Goal: Task Accomplishment & Management: Manage account settings

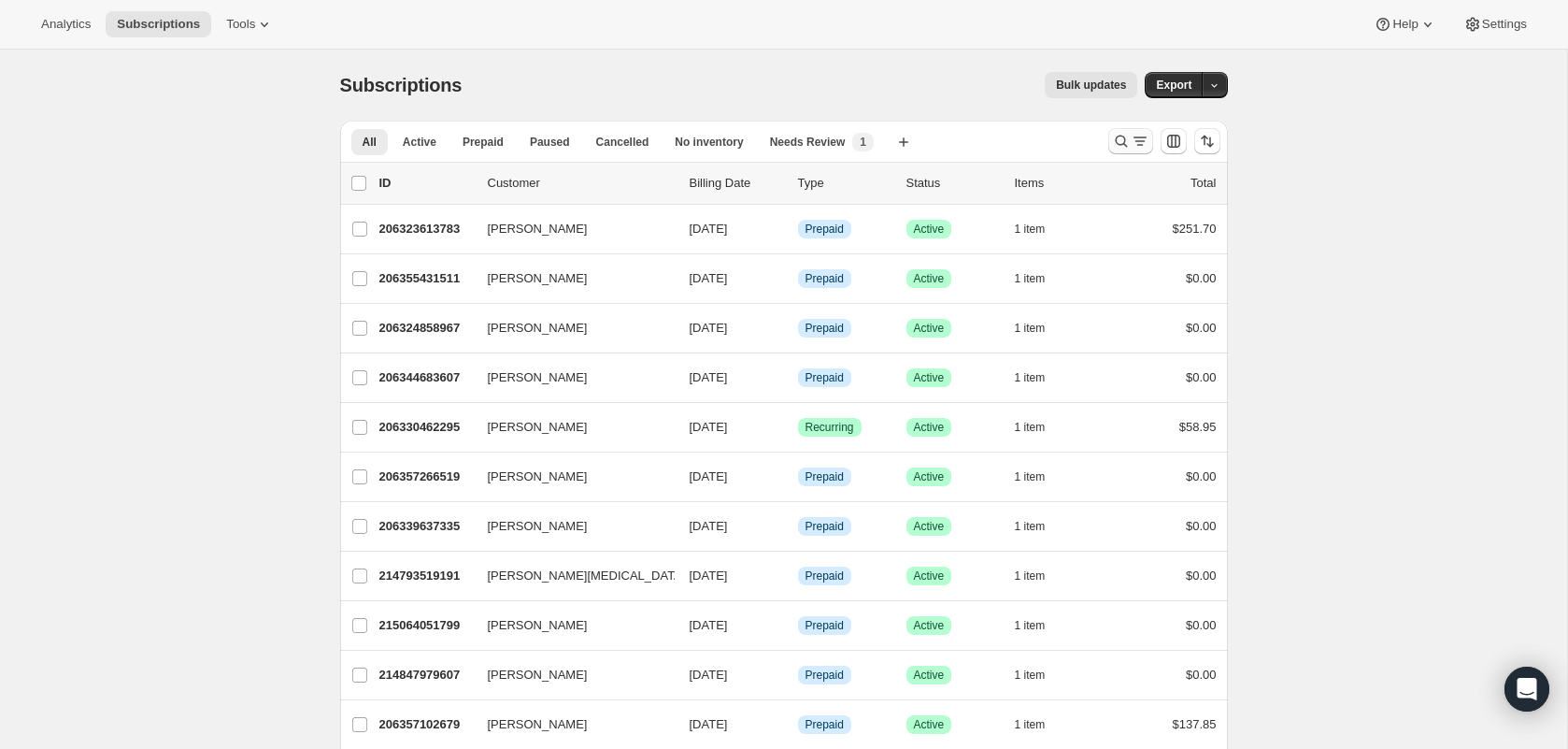
click at [1141, 131] on button "Search and filter results" at bounding box center [1130, 141] width 45 height 26
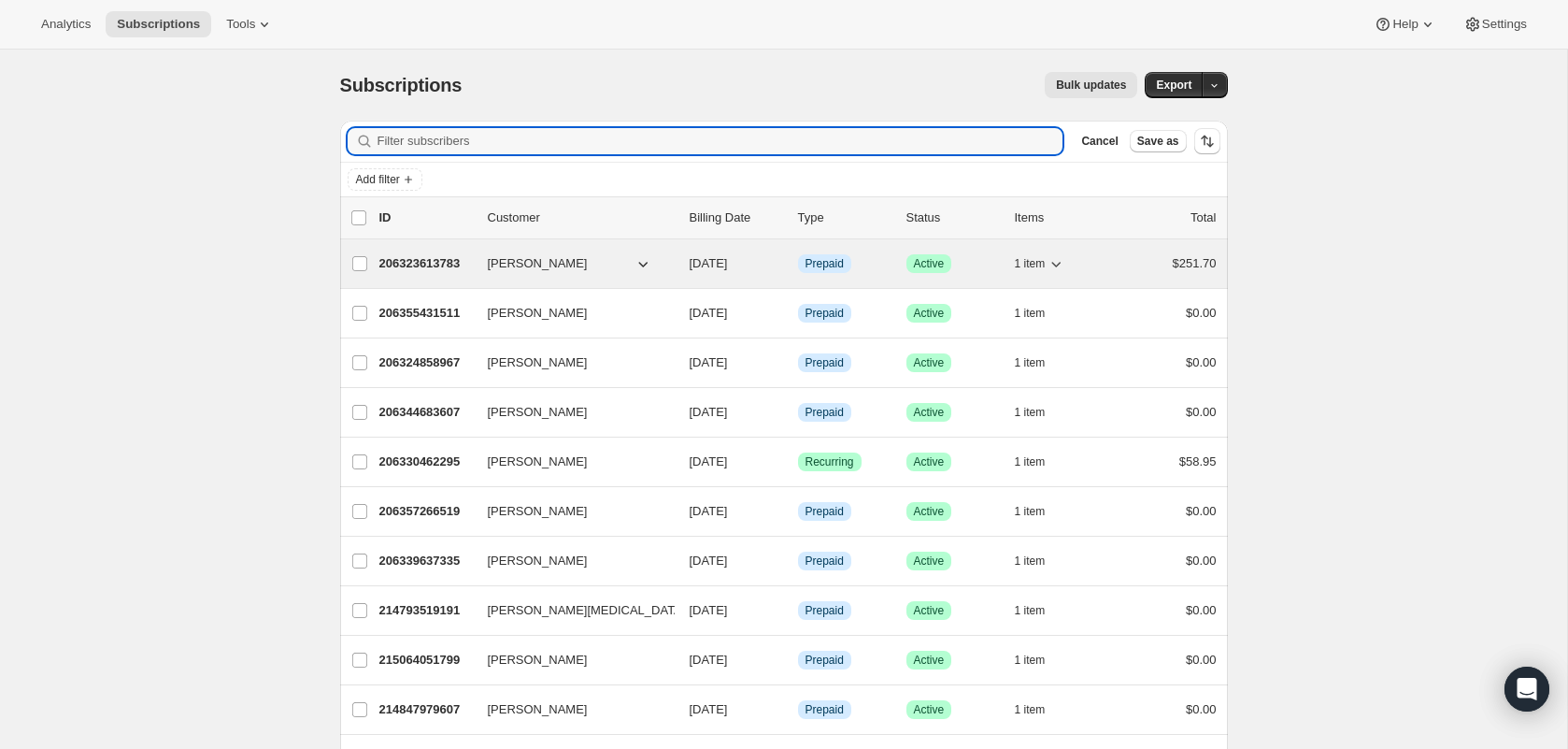
paste input "[EMAIL_ADDRESS][DOMAIN_NAME]"
type input "[EMAIL_ADDRESS][DOMAIN_NAME]"
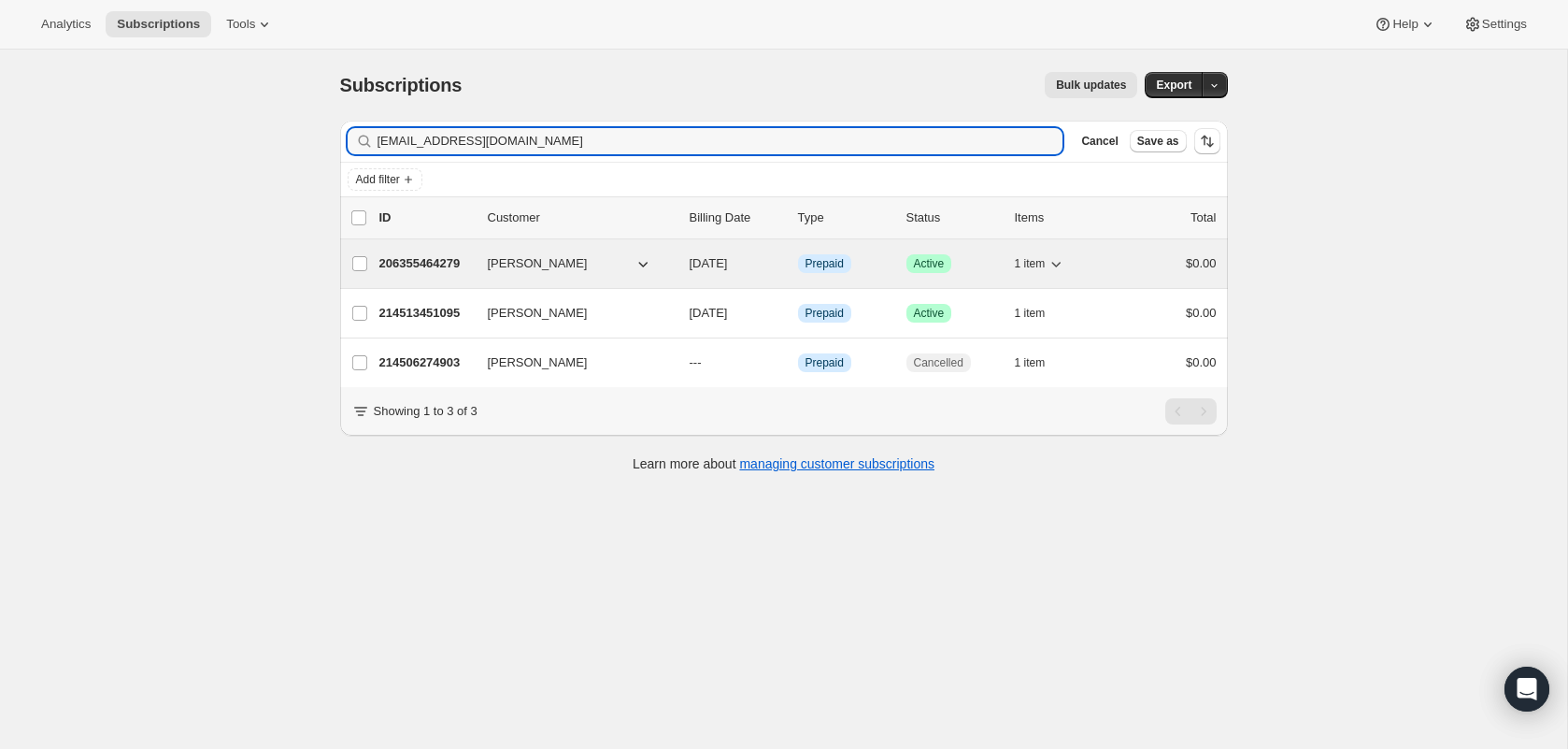
click at [428, 259] on p "206355464279" at bounding box center [426, 264] width 94 height 19
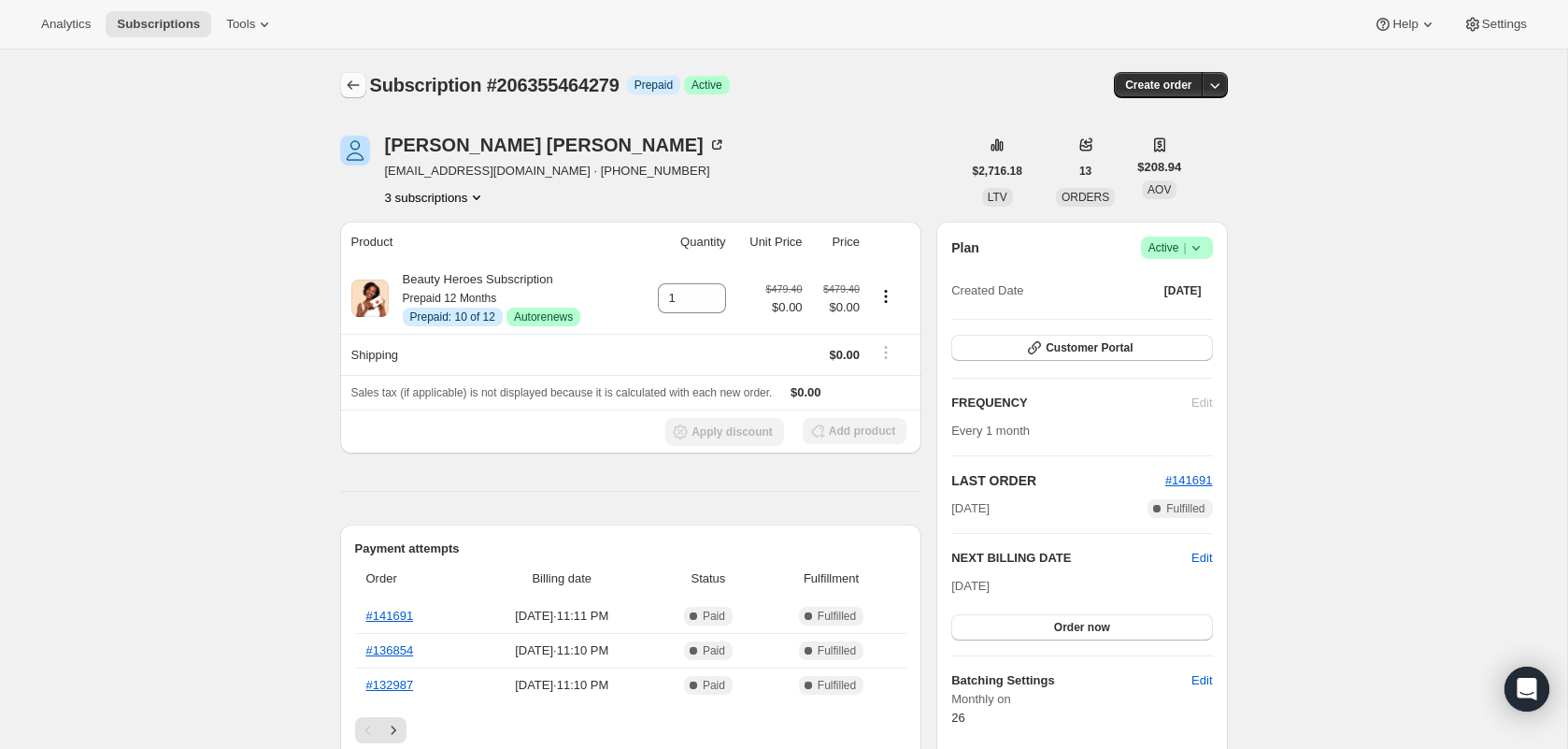
click at [350, 84] on icon "Subscriptions" at bounding box center [353, 85] width 19 height 19
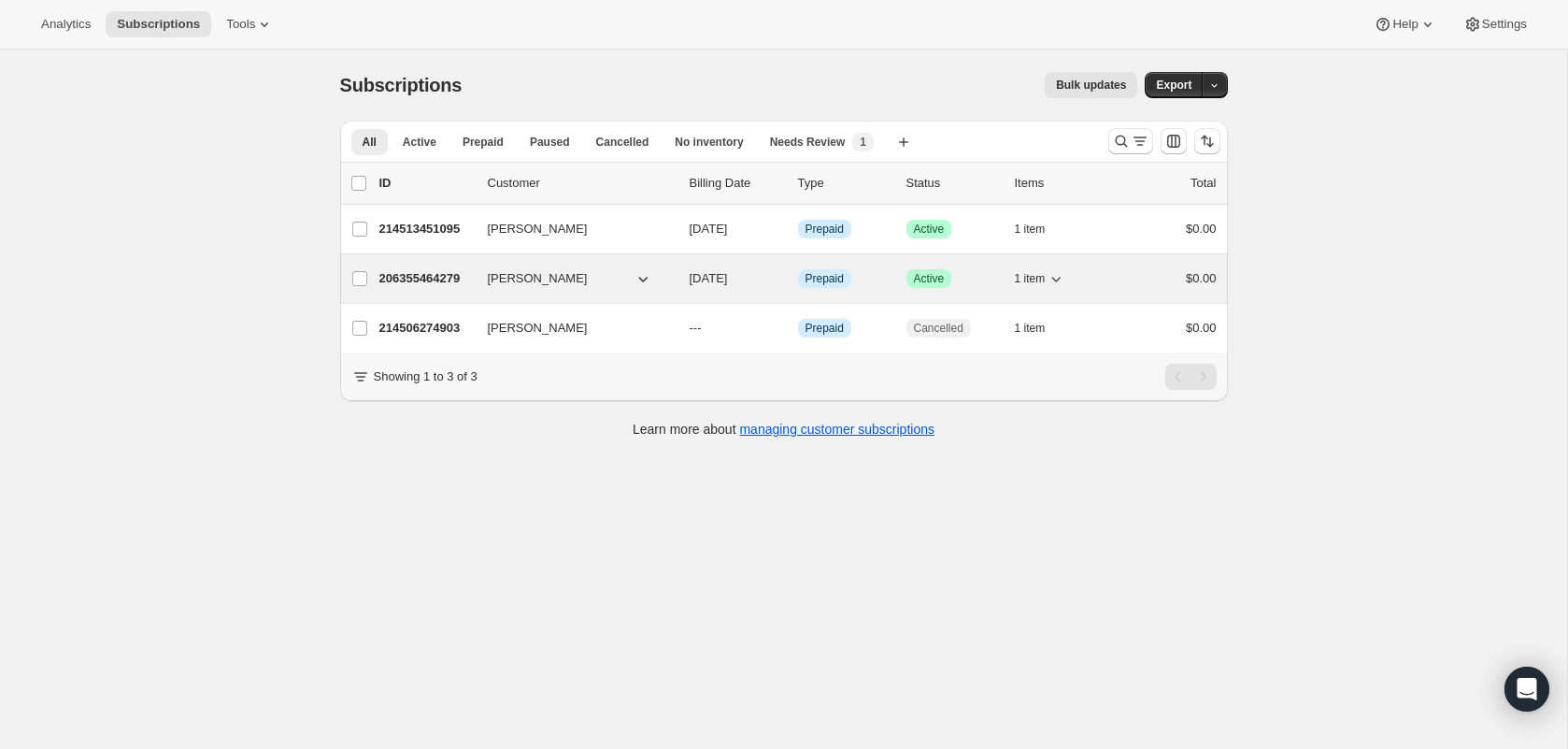
click at [485, 282] on div "206355464279 [PERSON_NAME] [DATE] Info Prepaid Success Active 1 item $0.00" at bounding box center [797, 279] width 837 height 26
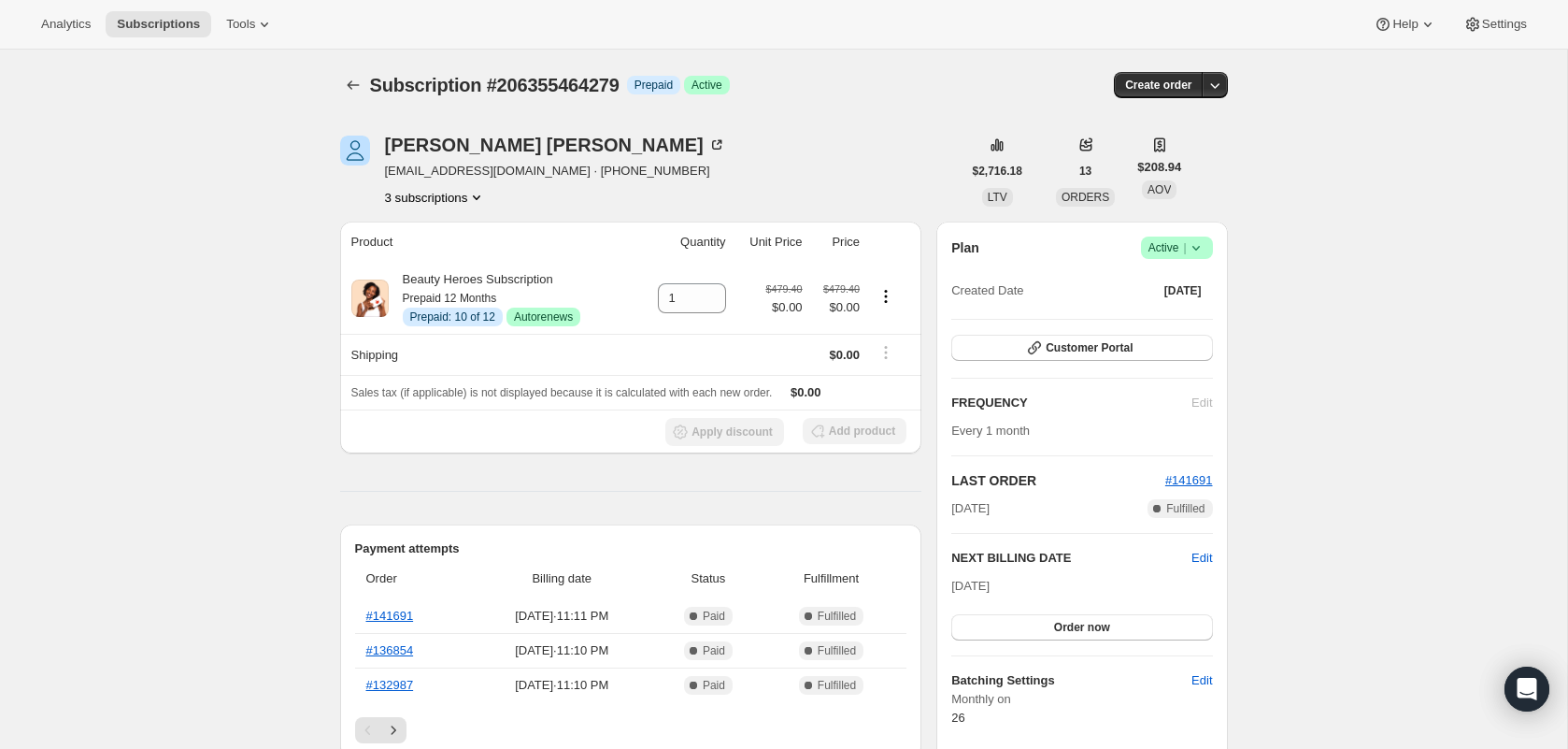
click at [370, 83] on span "Subscription #206355464279" at bounding box center [495, 85] width 250 height 21
click at [360, 95] on button "Subscriptions" at bounding box center [353, 85] width 26 height 26
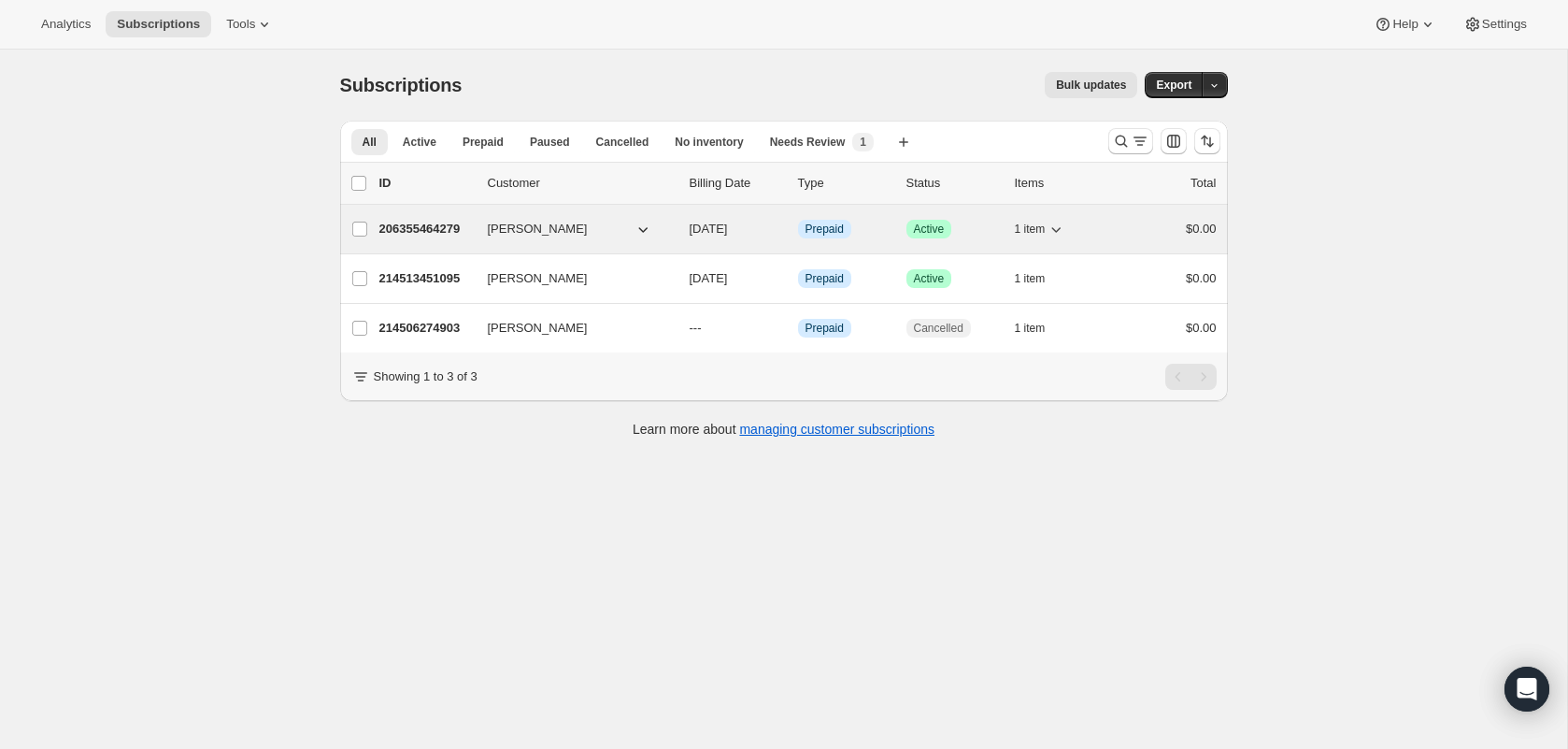
click at [549, 227] on span "[PERSON_NAME]" at bounding box center [538, 229] width 100 height 19
click at [447, 223] on p "206355464279" at bounding box center [426, 229] width 94 height 19
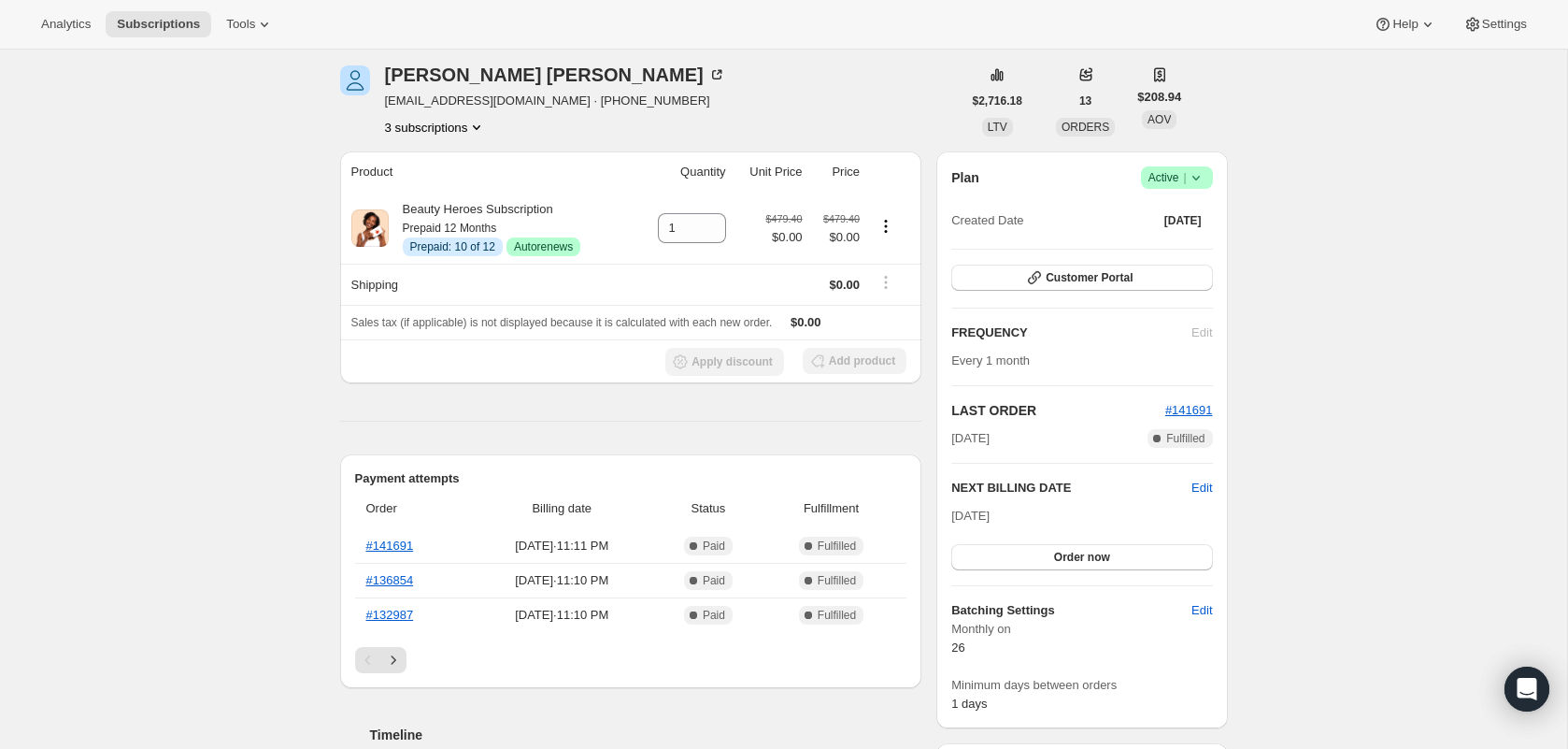
scroll to position [22, 0]
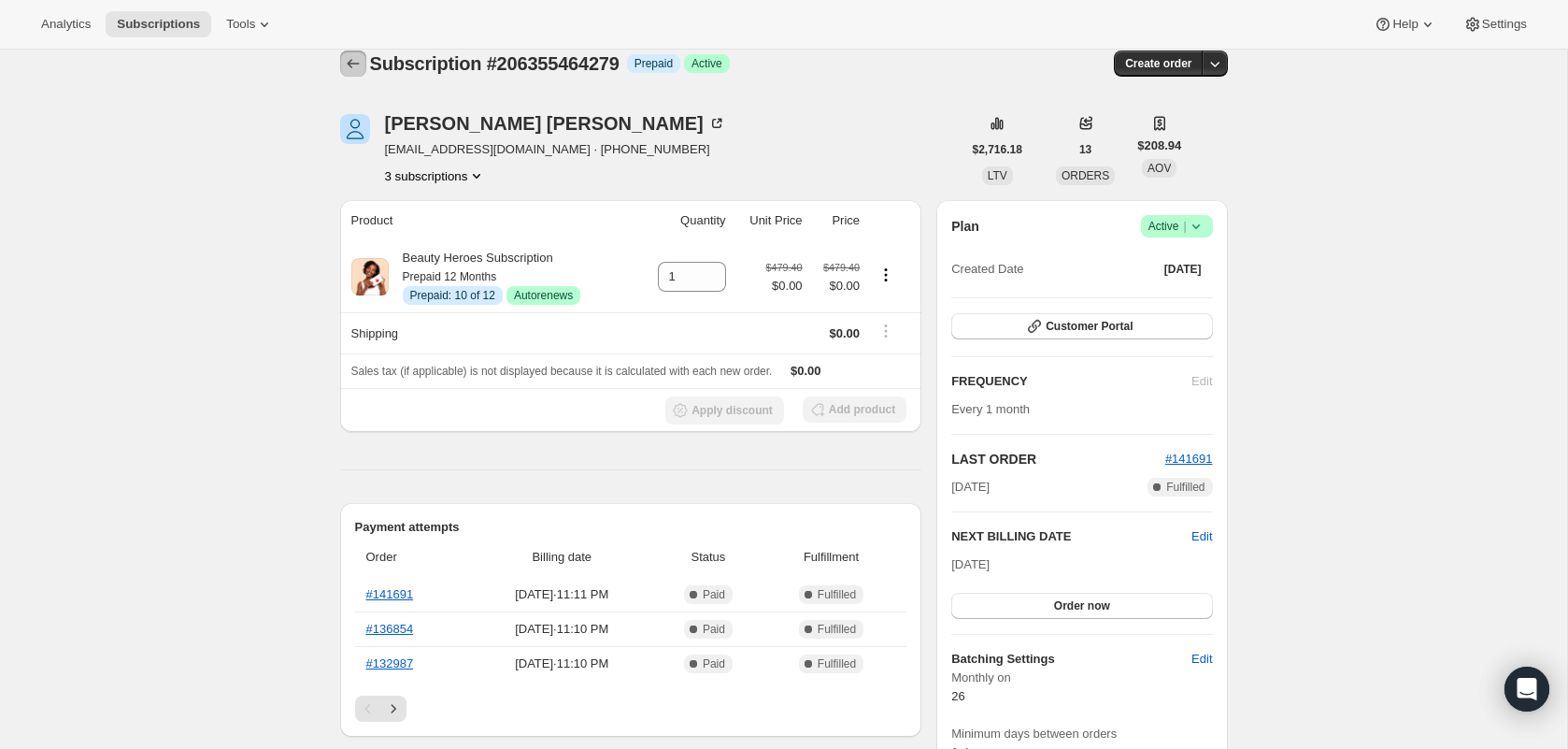
click at [345, 63] on icon "Subscriptions" at bounding box center [353, 63] width 19 height 19
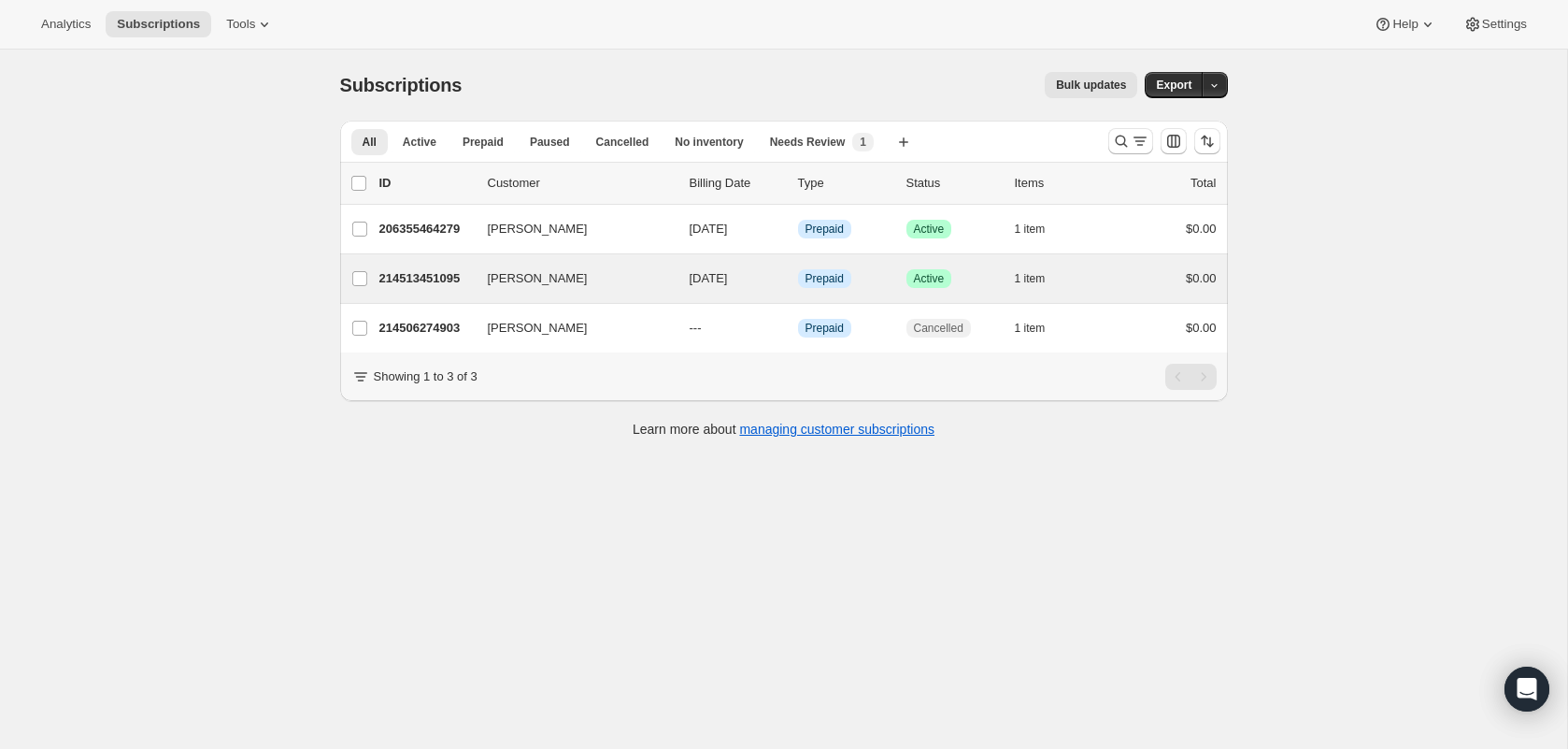
click at [409, 293] on div "[PERSON_NAME] 214513451095 [PERSON_NAME] [DATE] Info Prepaid Success Active 1 i…" at bounding box center [784, 279] width 888 height 49
click at [403, 280] on p "214513451095" at bounding box center [426, 279] width 94 height 19
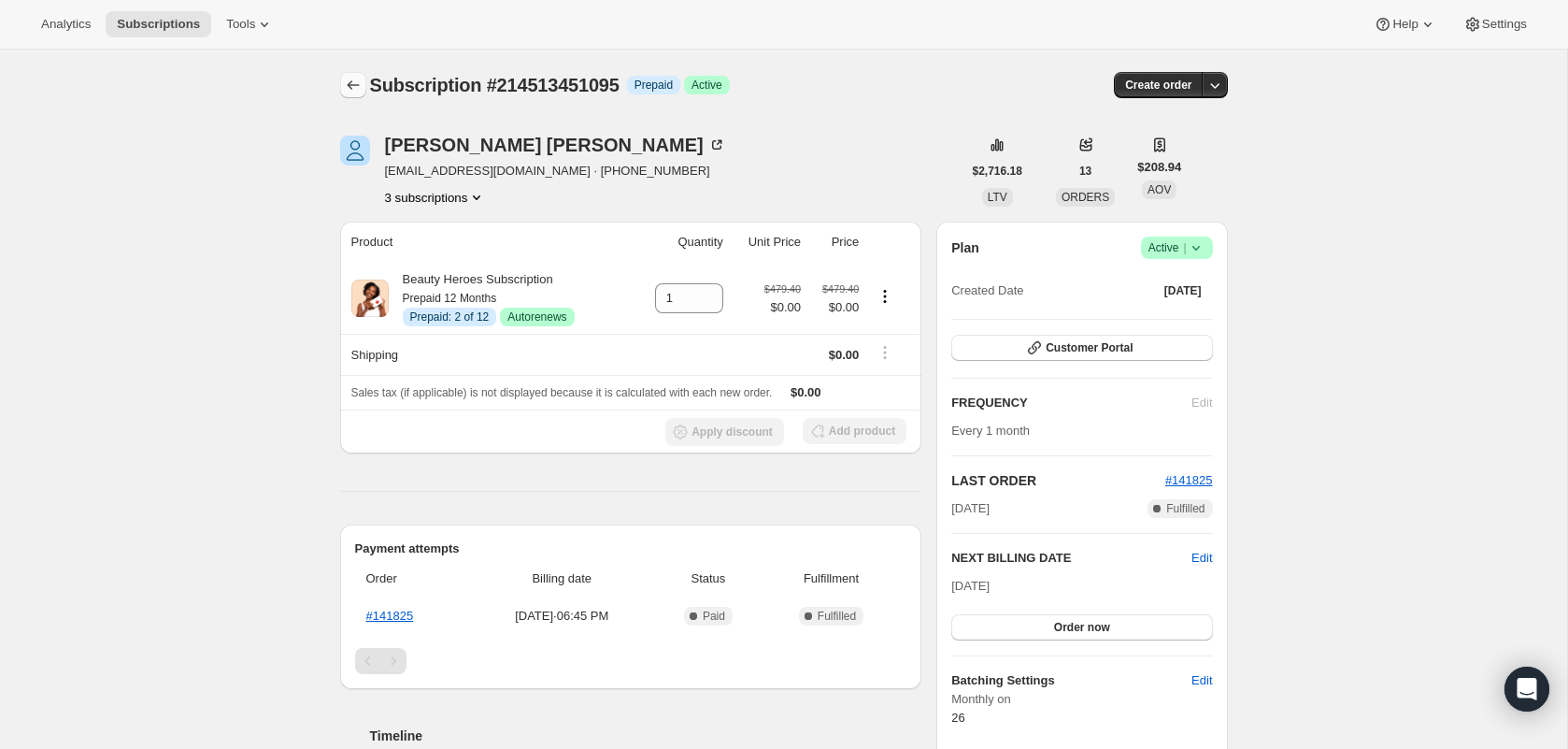
click at [359, 86] on icon "Subscriptions" at bounding box center [353, 85] width 19 height 19
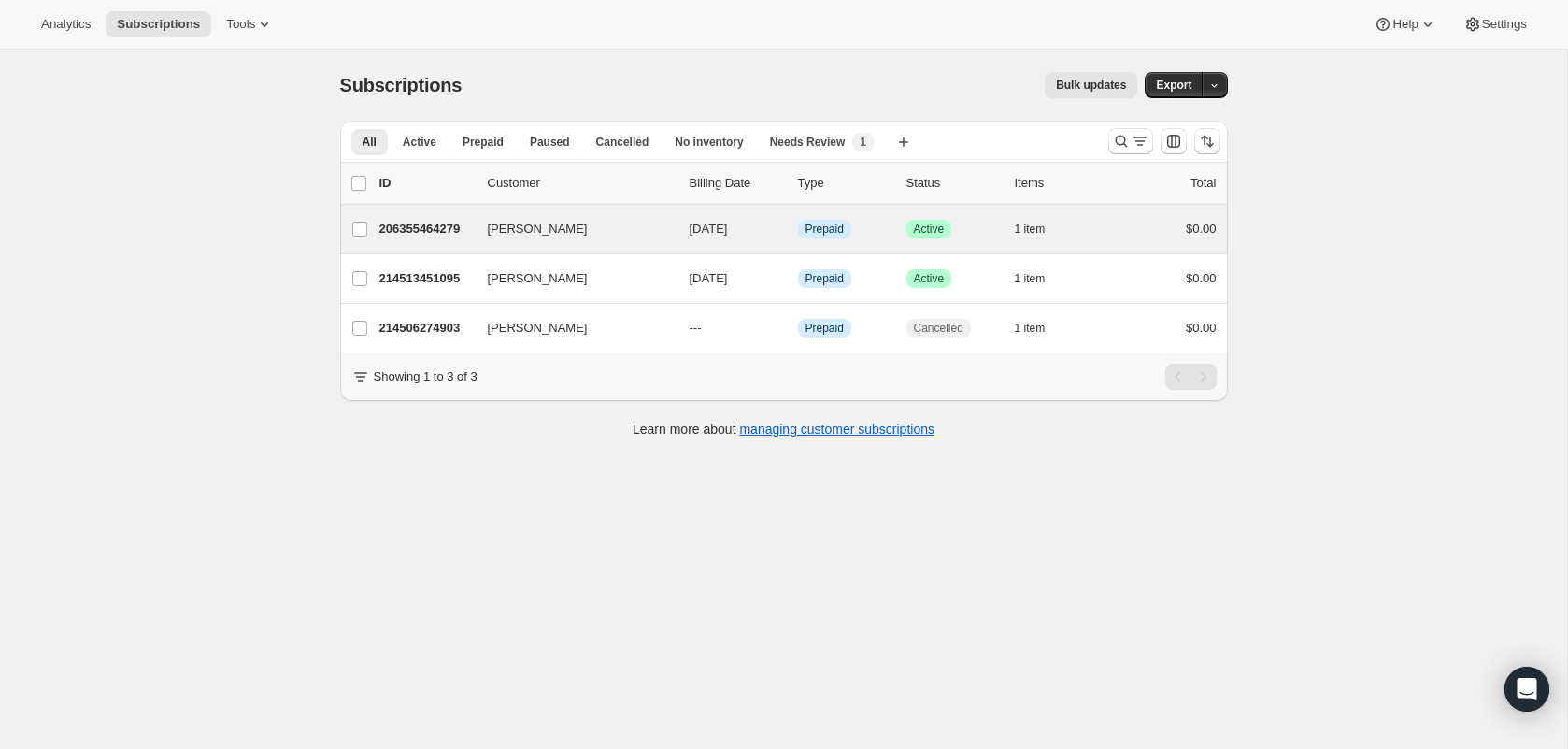
click at [448, 246] on div "[PERSON_NAME] 206355464279 [PERSON_NAME] [DATE] Info Prepaid Success Active 1 i…" at bounding box center [784, 229] width 888 height 49
click at [442, 216] on div "206355464279 [PERSON_NAME] [DATE] Info Prepaid Success Active 1 item $0.00" at bounding box center [797, 229] width 837 height 26
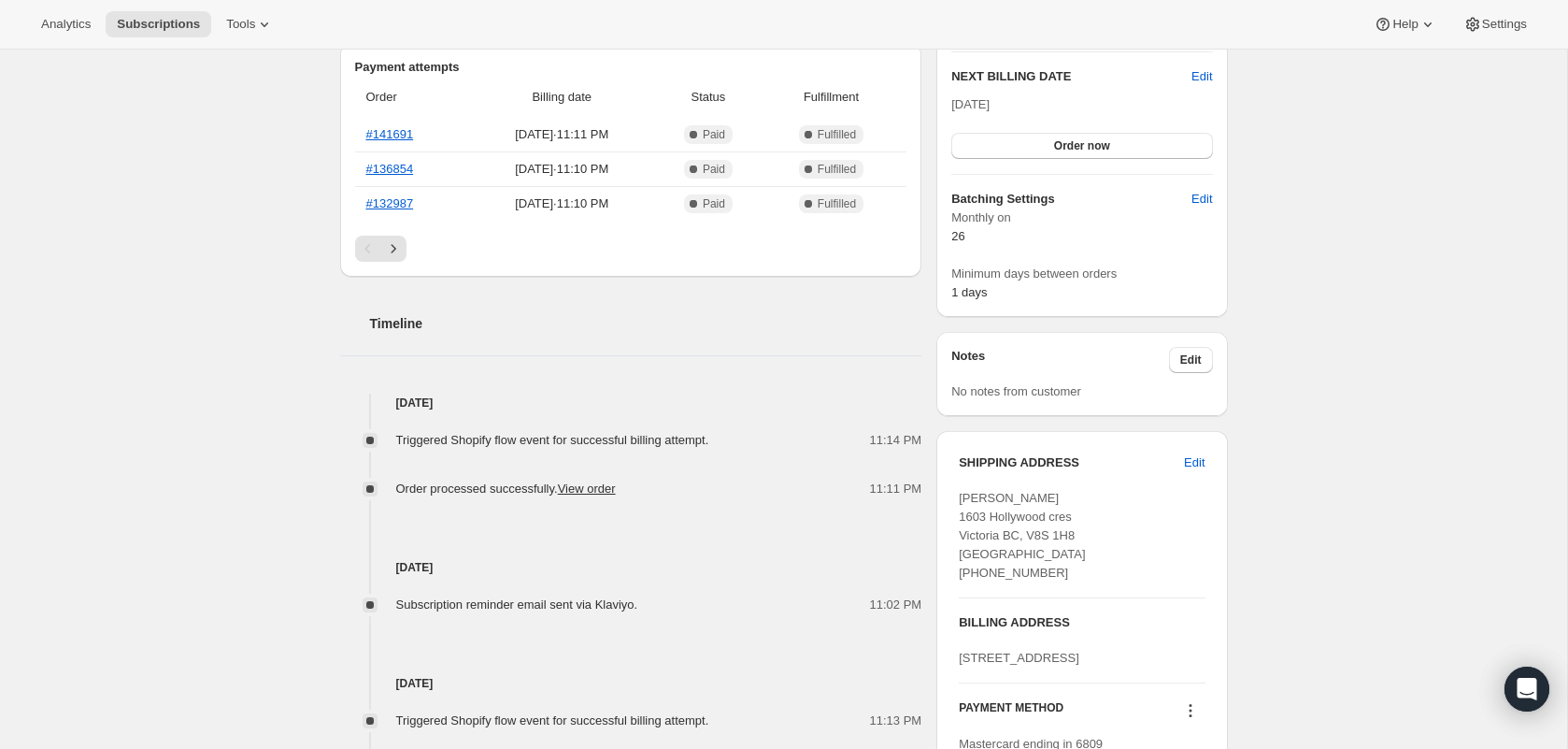
scroll to position [504, 0]
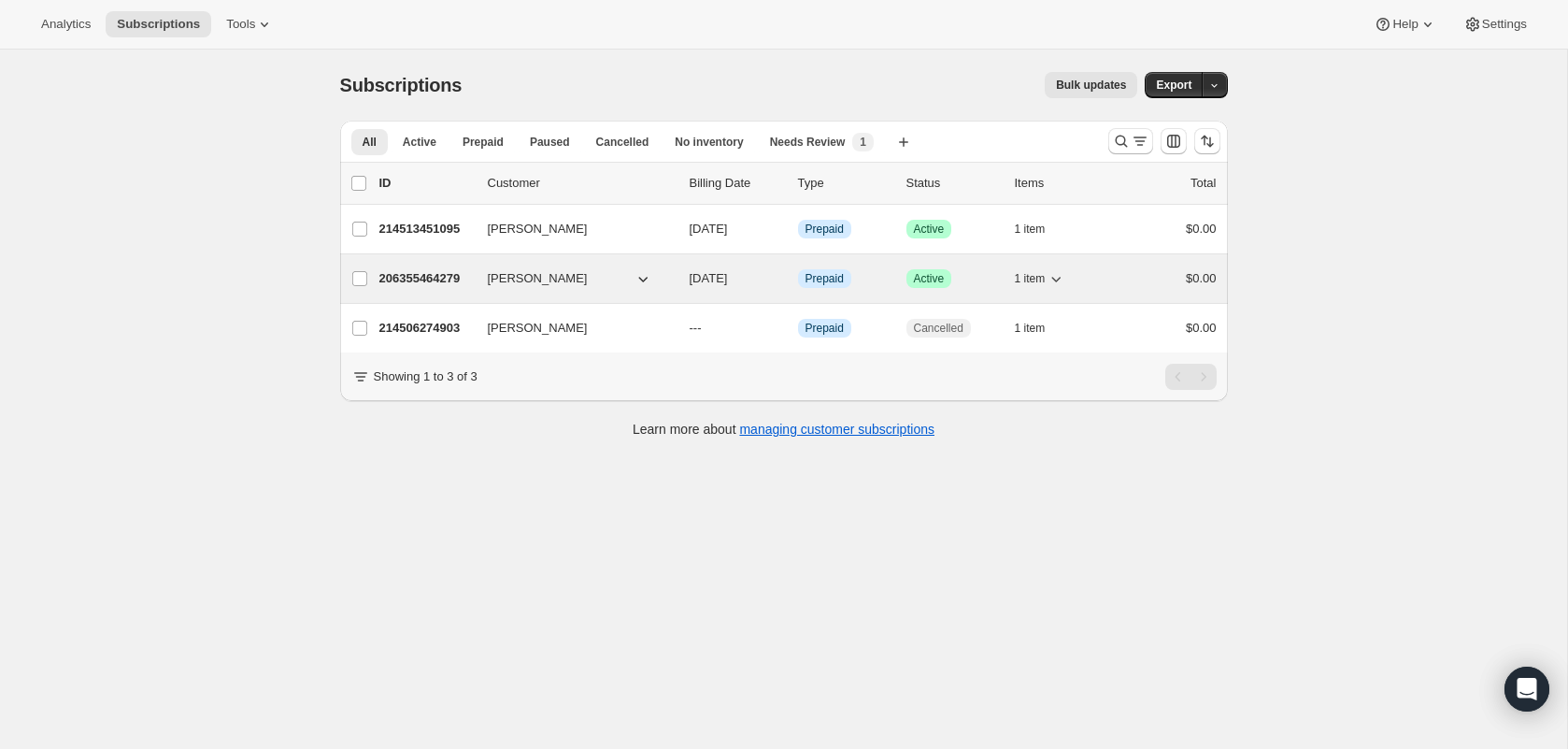
click at [410, 287] on p "206355464279" at bounding box center [426, 279] width 94 height 19
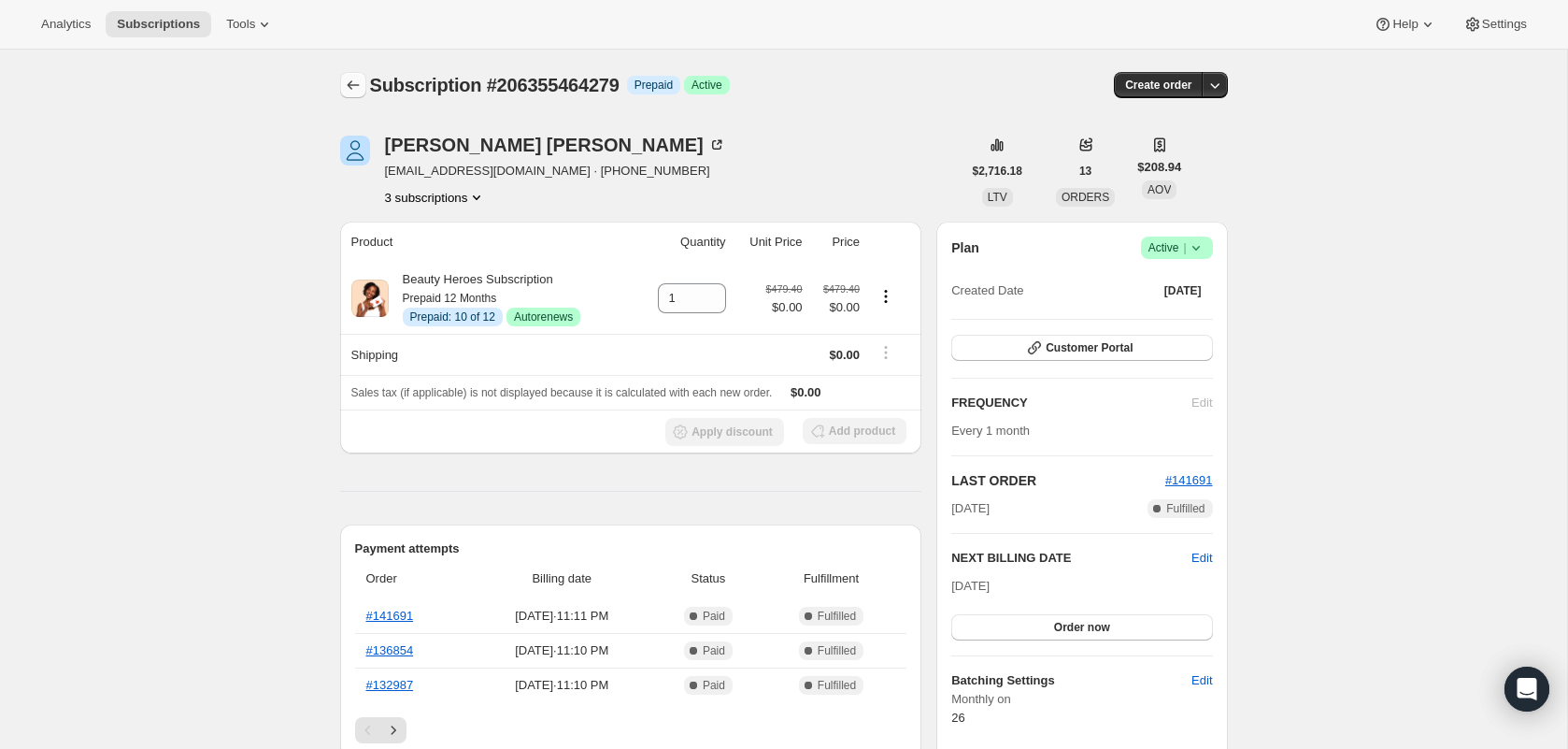
click at [348, 79] on icon "Subscriptions" at bounding box center [353, 85] width 19 height 19
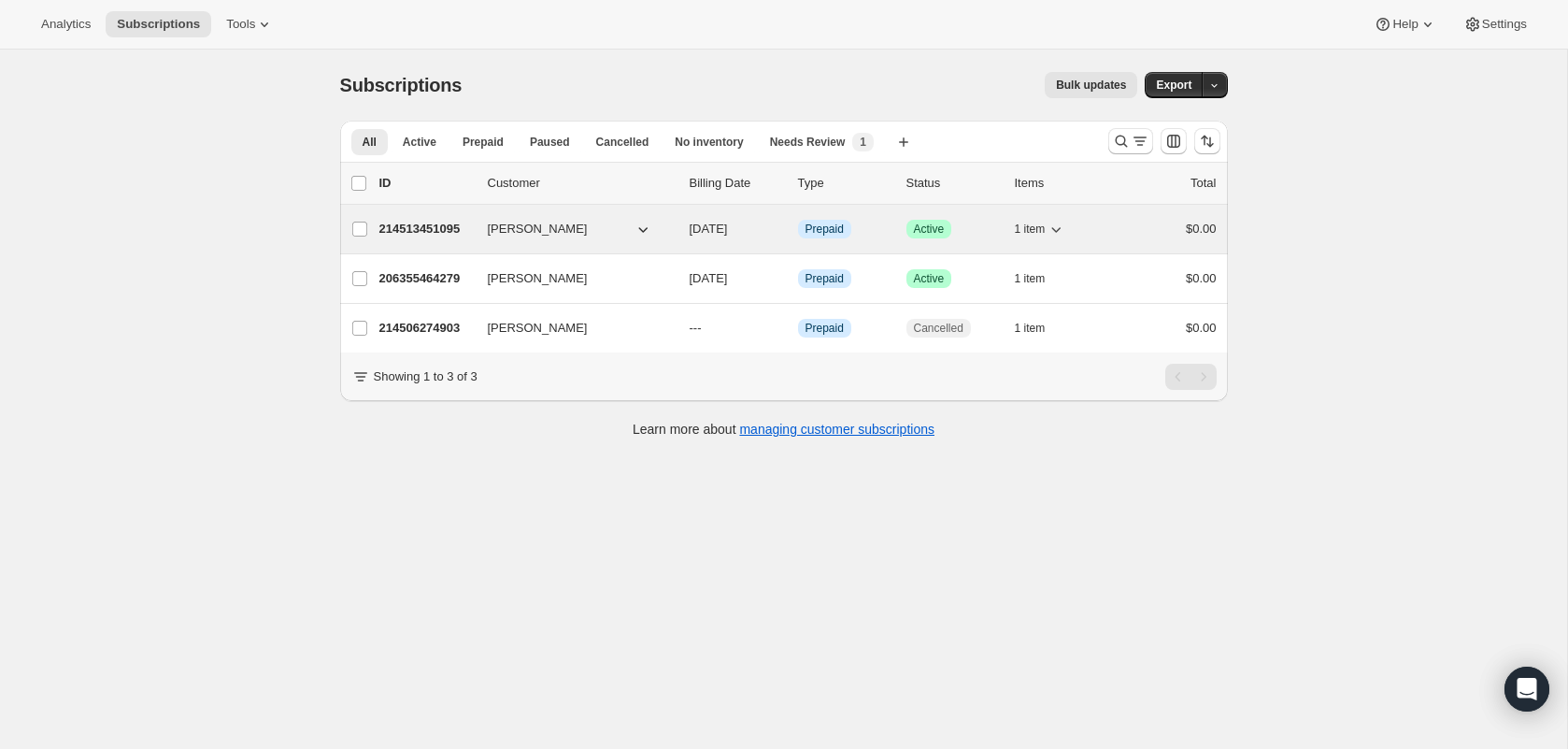
click at [518, 221] on span "[PERSON_NAME]" at bounding box center [538, 229] width 100 height 19
click at [412, 228] on p "214513451095" at bounding box center [426, 229] width 94 height 19
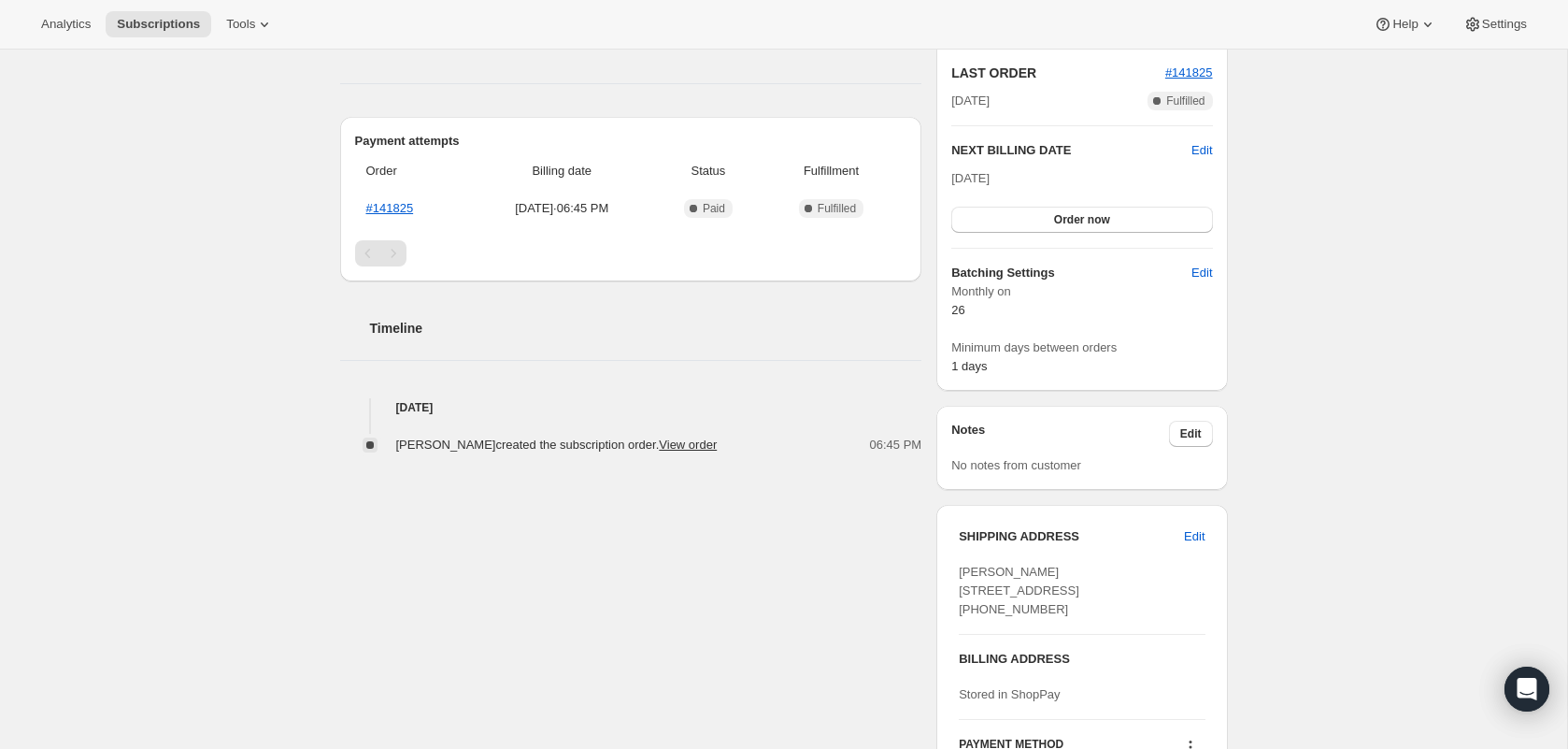
scroll to position [430, 0]
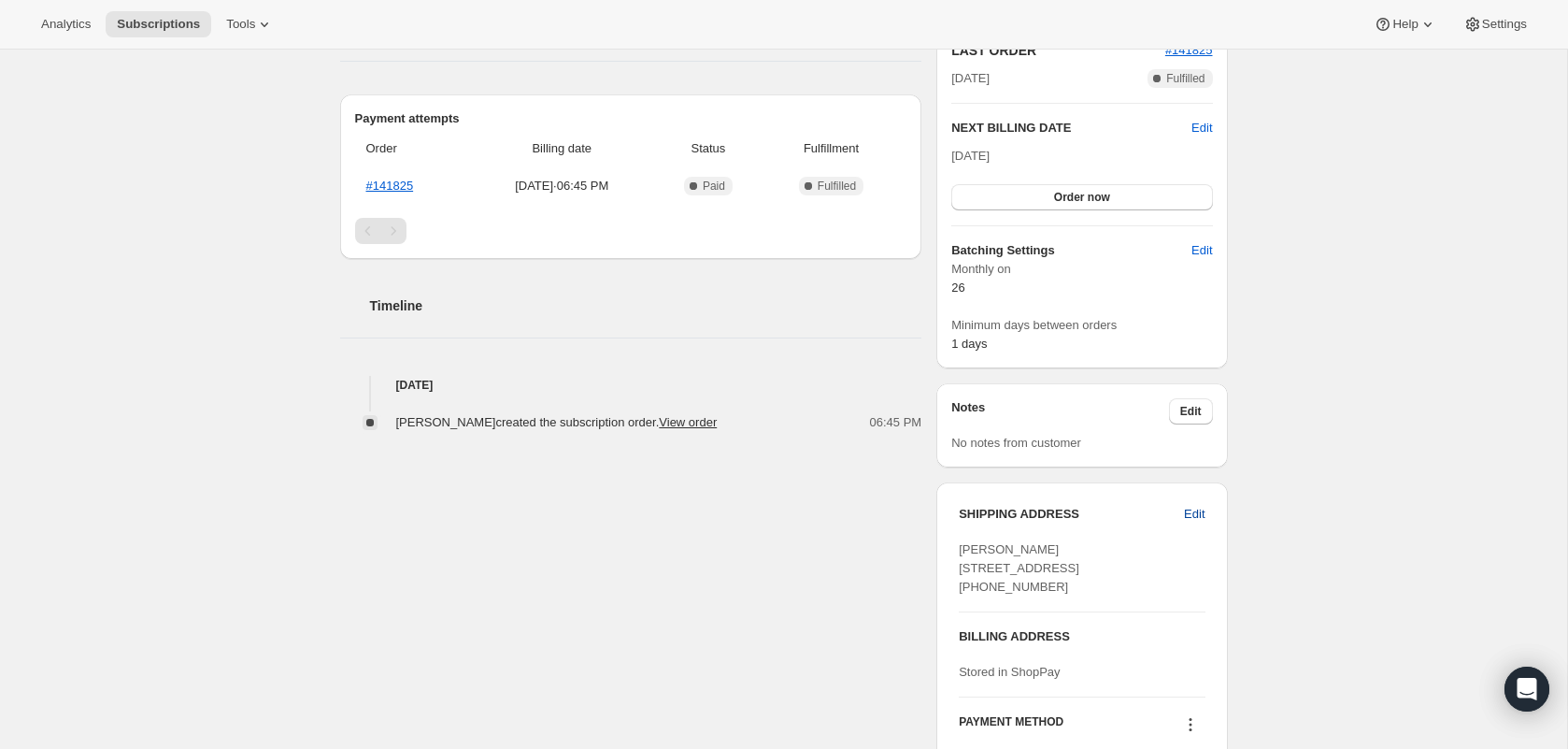
click at [1201, 516] on span "Edit" at bounding box center [1194, 514] width 21 height 19
select select "[GEOGRAPHIC_DATA]"
select select "BC"
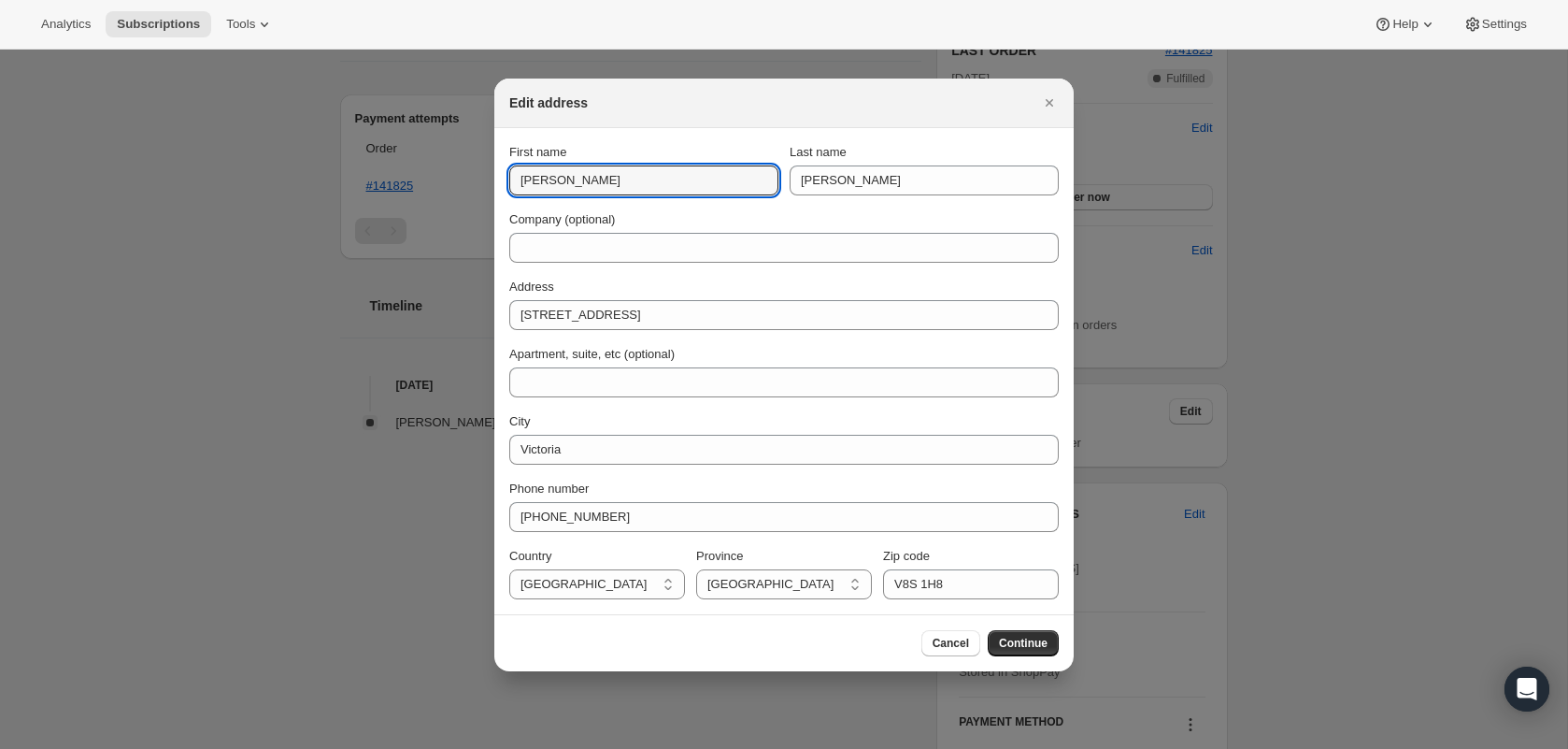
drag, startPoint x: 660, startPoint y: 190, endPoint x: 468, endPoint y: 152, distance: 195.7
type input "[PERSON_NAME]"
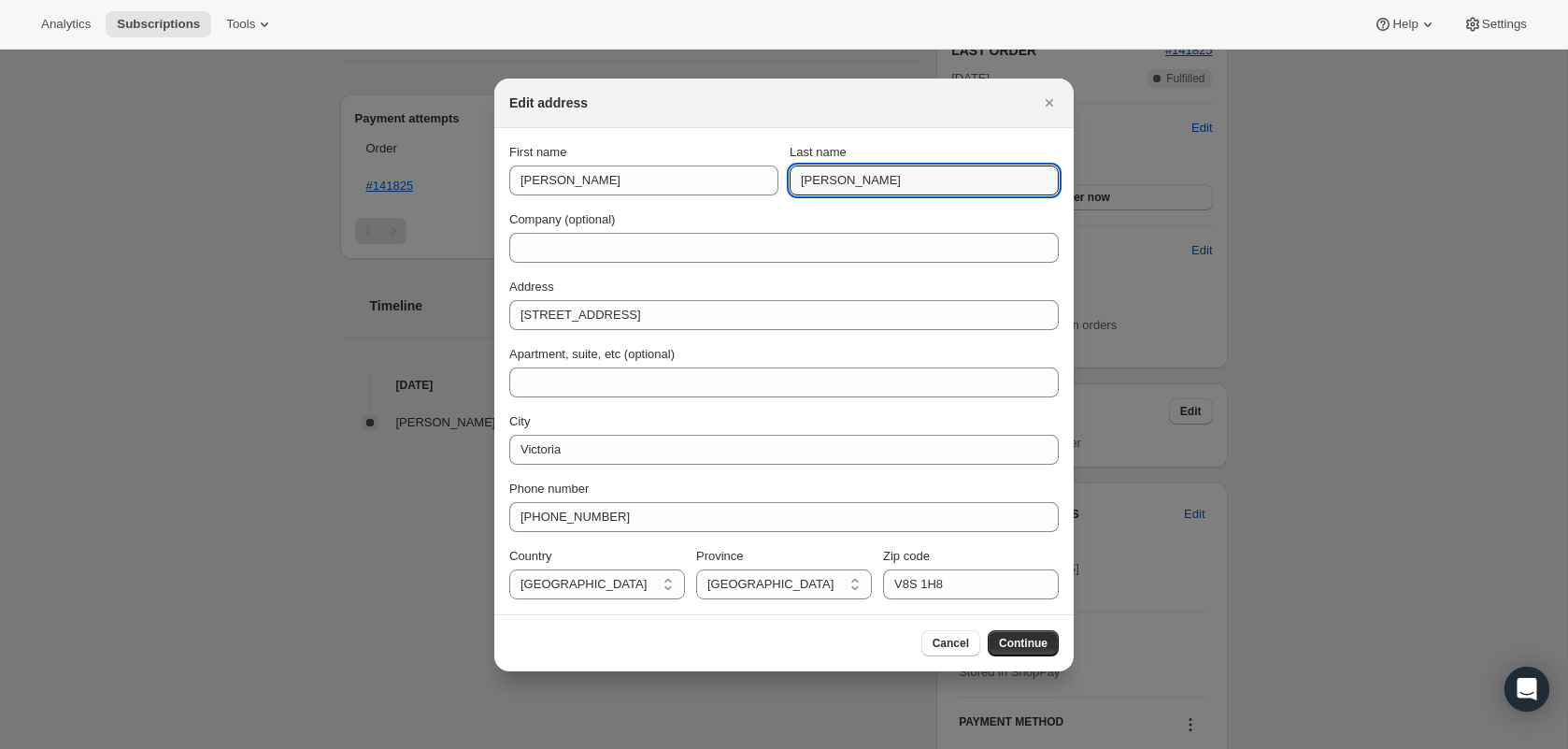
drag, startPoint x: 857, startPoint y: 188, endPoint x: 706, endPoint y: 156, distance: 154.4
click at [706, 156] on div "First name [PERSON_NAME] Last name [PERSON_NAME]" at bounding box center [784, 169] width 550 height 52
click at [1006, 638] on div "Cancel Continue" at bounding box center [784, 642] width 580 height 57
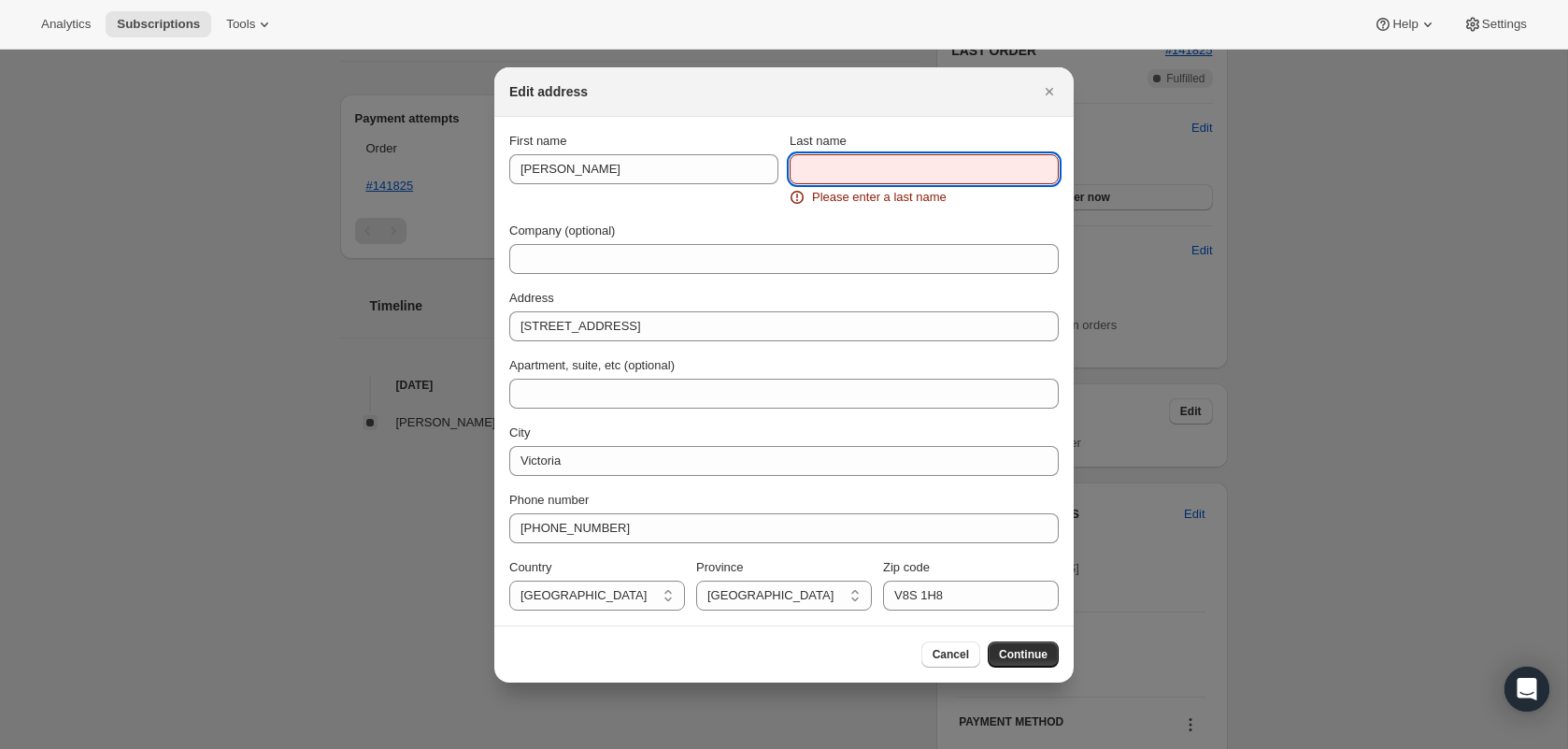
click at [870, 168] on input "Last name" at bounding box center [924, 169] width 269 height 30
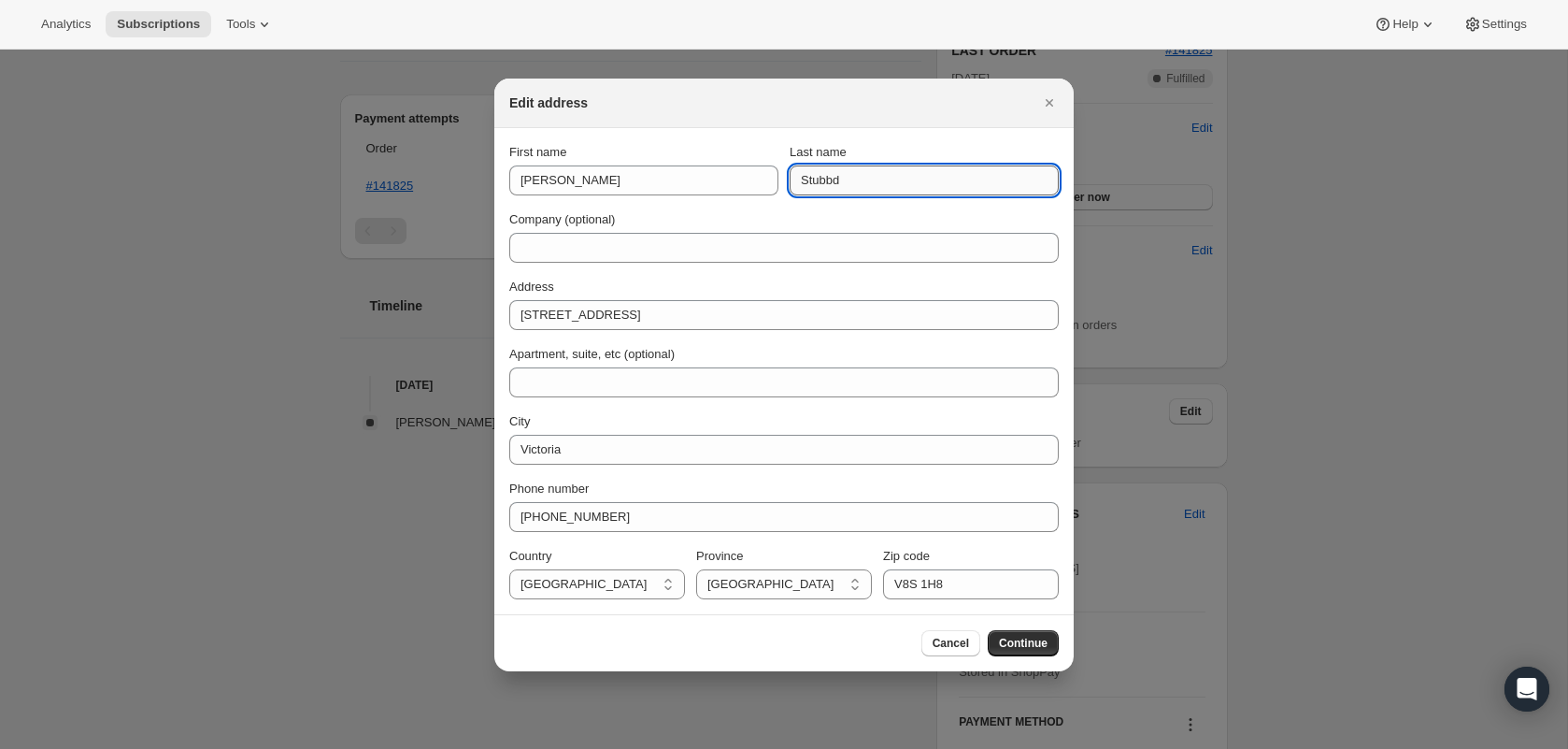
click at [872, 169] on input "Stubbd" at bounding box center [924, 181] width 269 height 30
drag, startPoint x: 872, startPoint y: 181, endPoint x: 691, endPoint y: 154, distance: 183.0
click at [696, 154] on div "First name [PERSON_NAME] Last name sStubbd" at bounding box center [784, 169] width 550 height 52
type input "[PERSON_NAME]"
click at [1053, 645] on button "Continue" at bounding box center [1023, 643] width 71 height 26
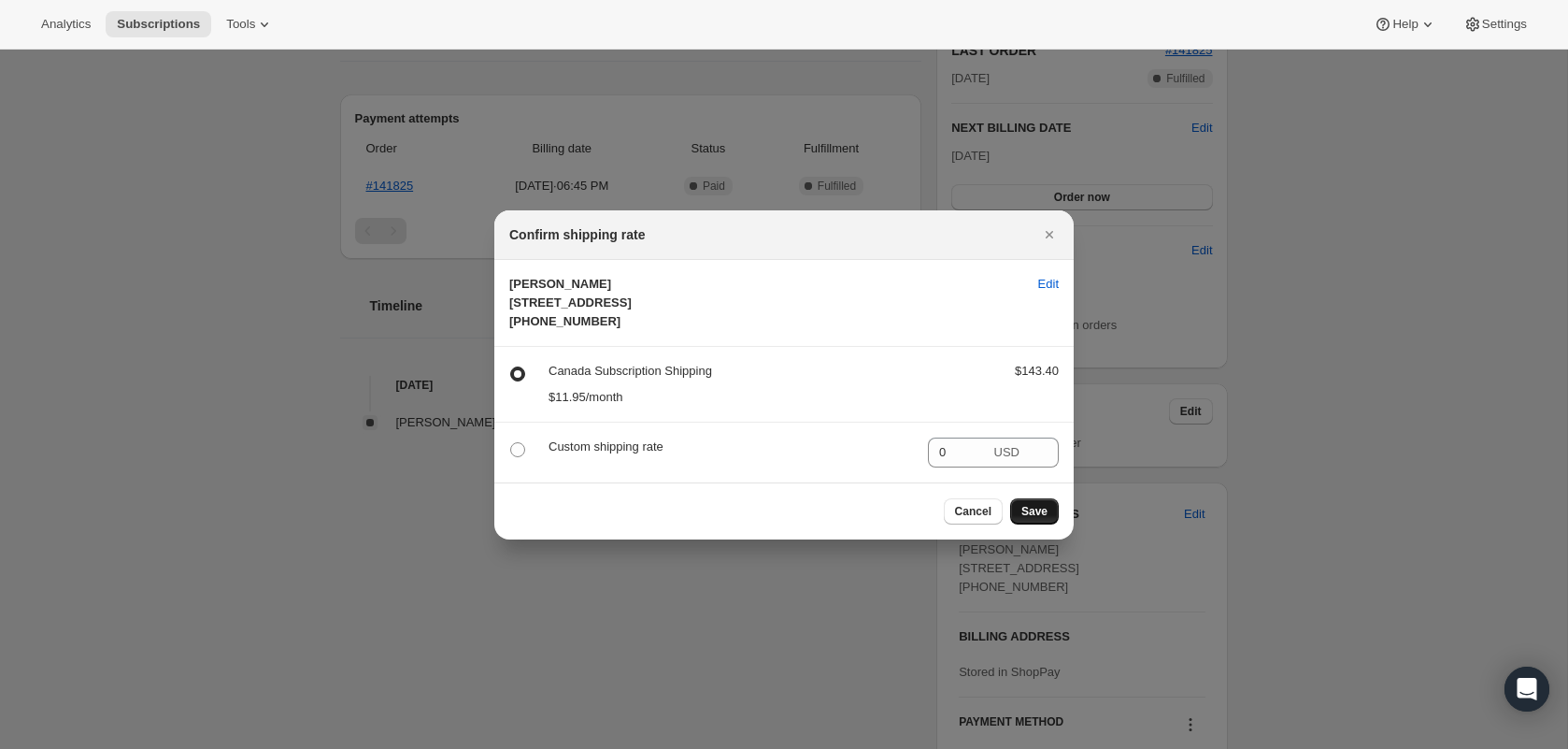
click at [1040, 519] on span "Save" at bounding box center [1034, 511] width 26 height 15
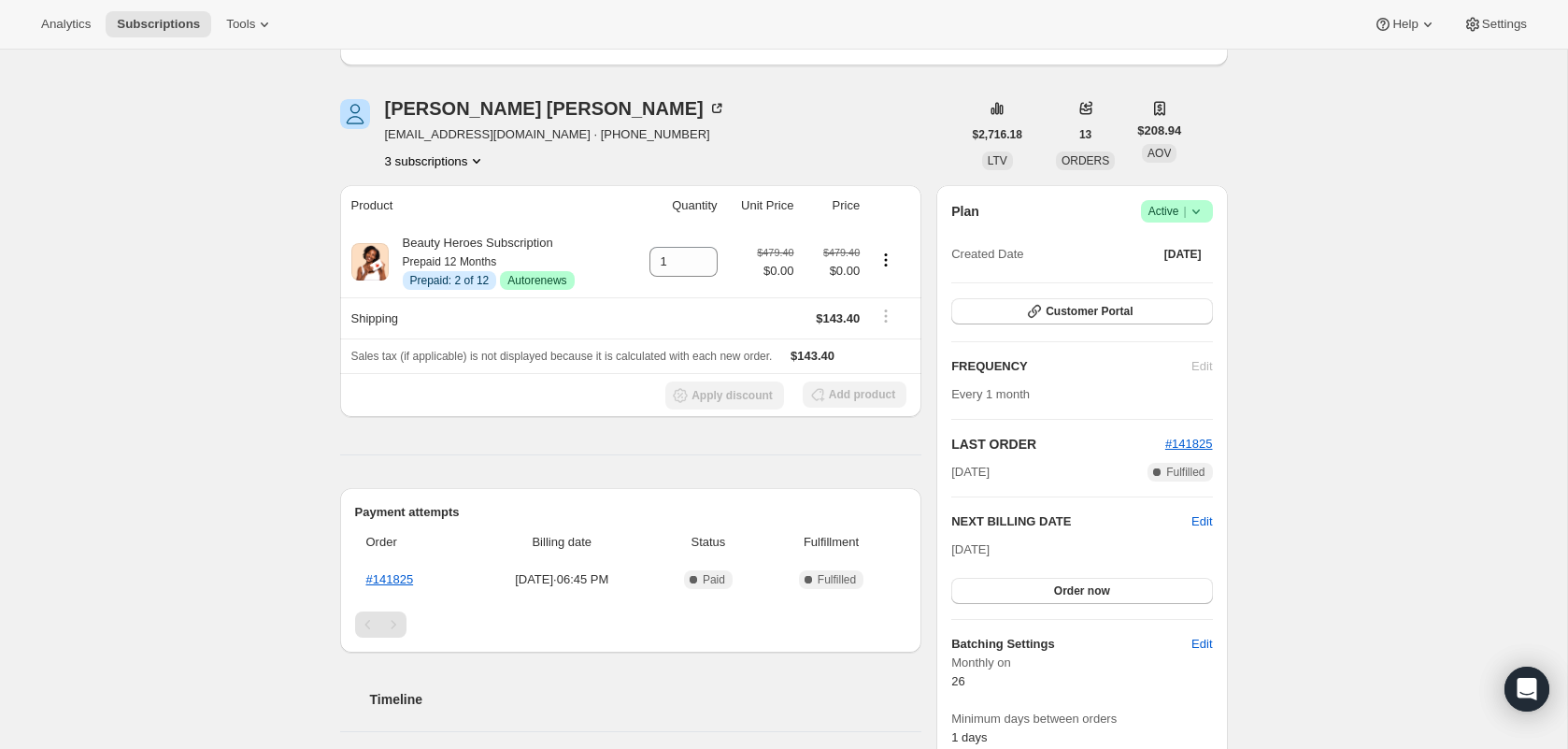
scroll to position [0, 0]
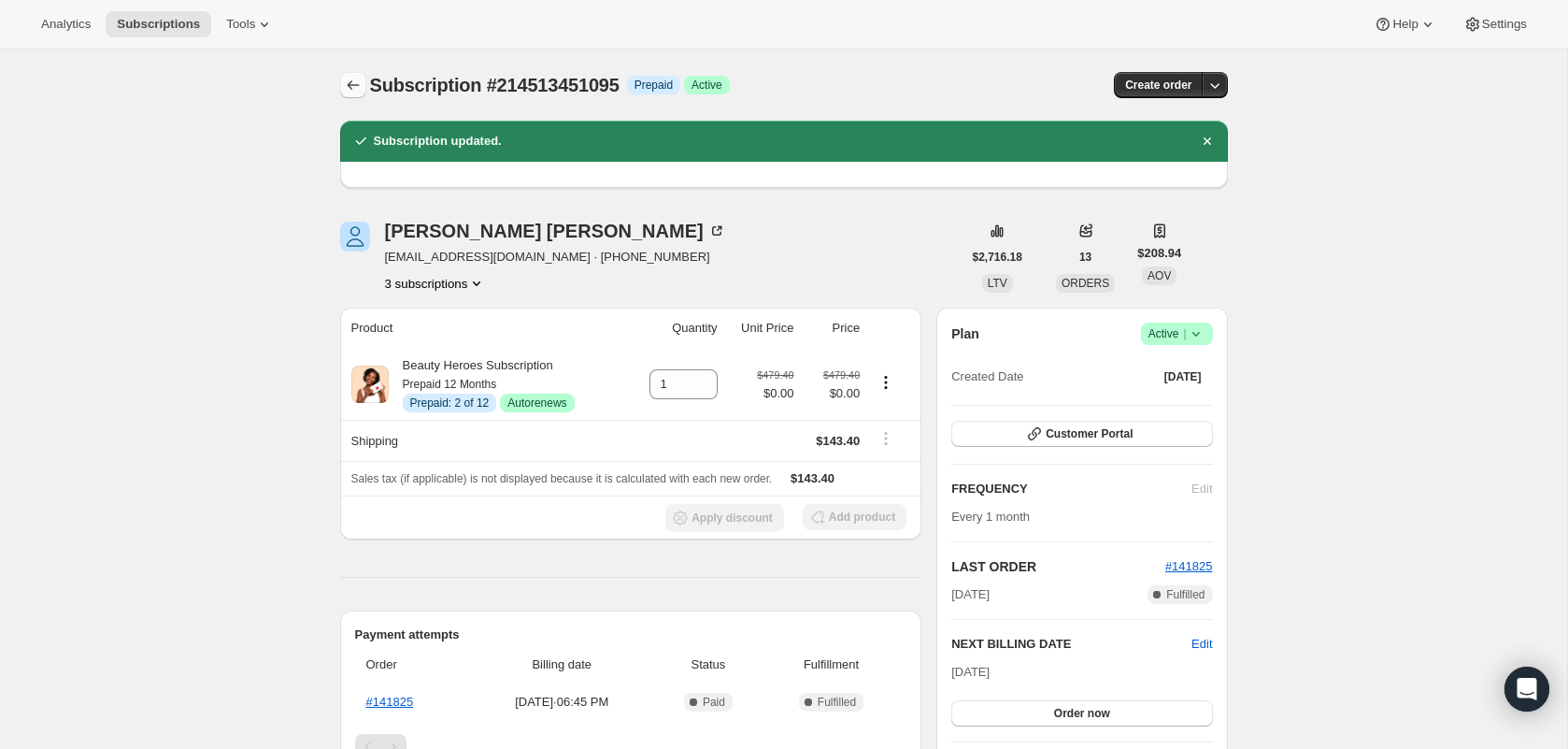
click at [340, 79] on button "Subscriptions" at bounding box center [353, 85] width 26 height 26
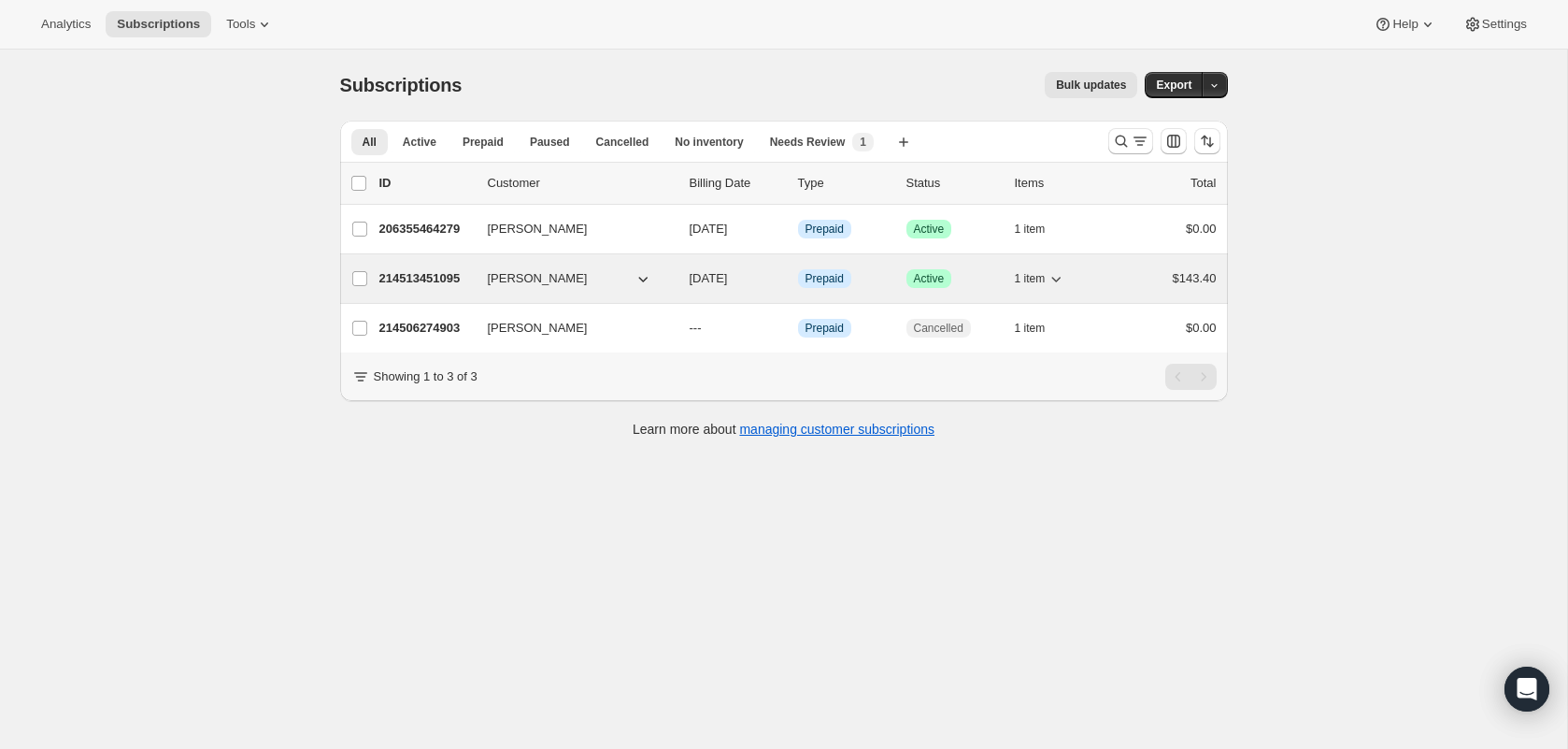
click at [551, 287] on span "[PERSON_NAME]" at bounding box center [538, 279] width 100 height 19
click at [403, 279] on p "214513451095" at bounding box center [426, 279] width 94 height 19
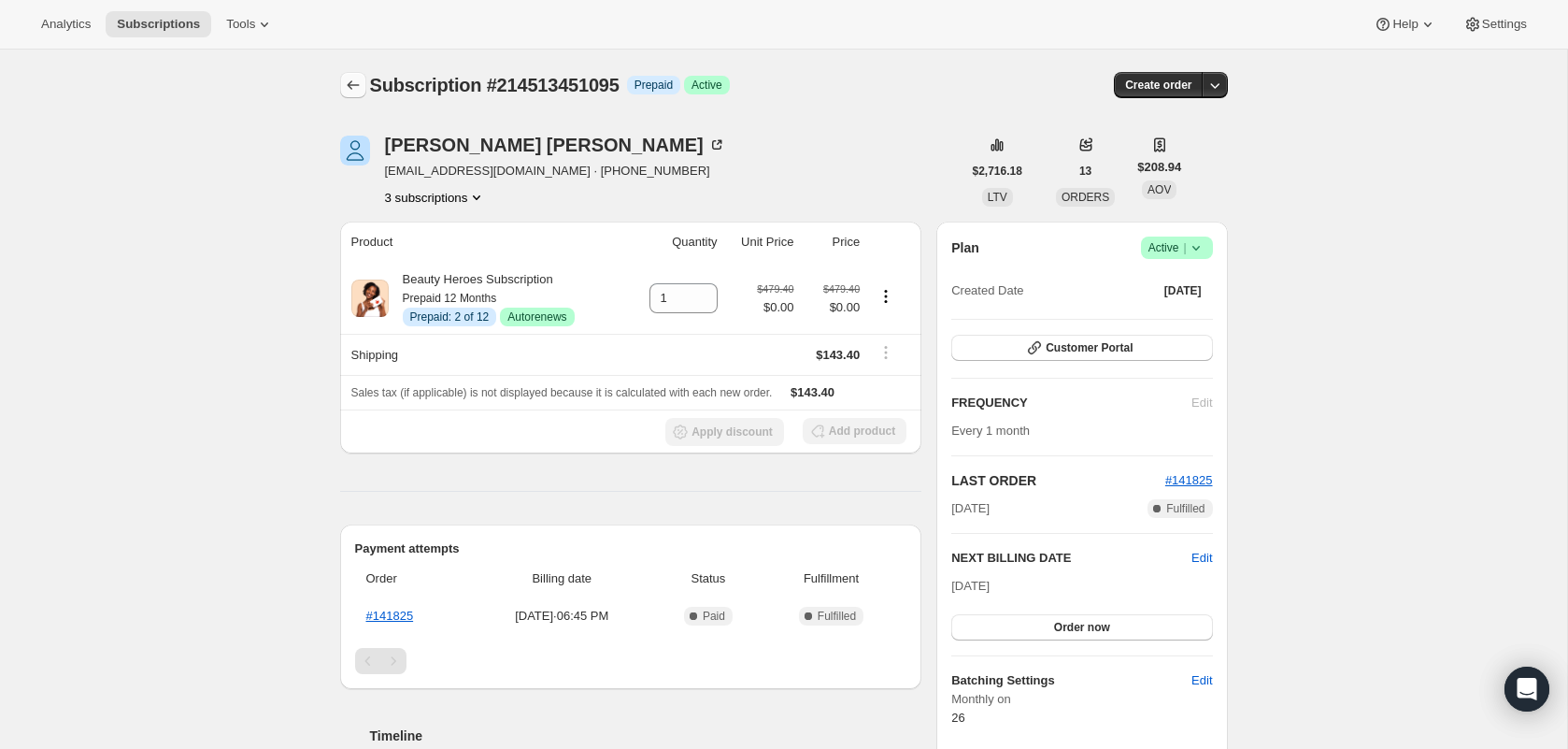
click at [346, 81] on icon "Subscriptions" at bounding box center [353, 85] width 19 height 19
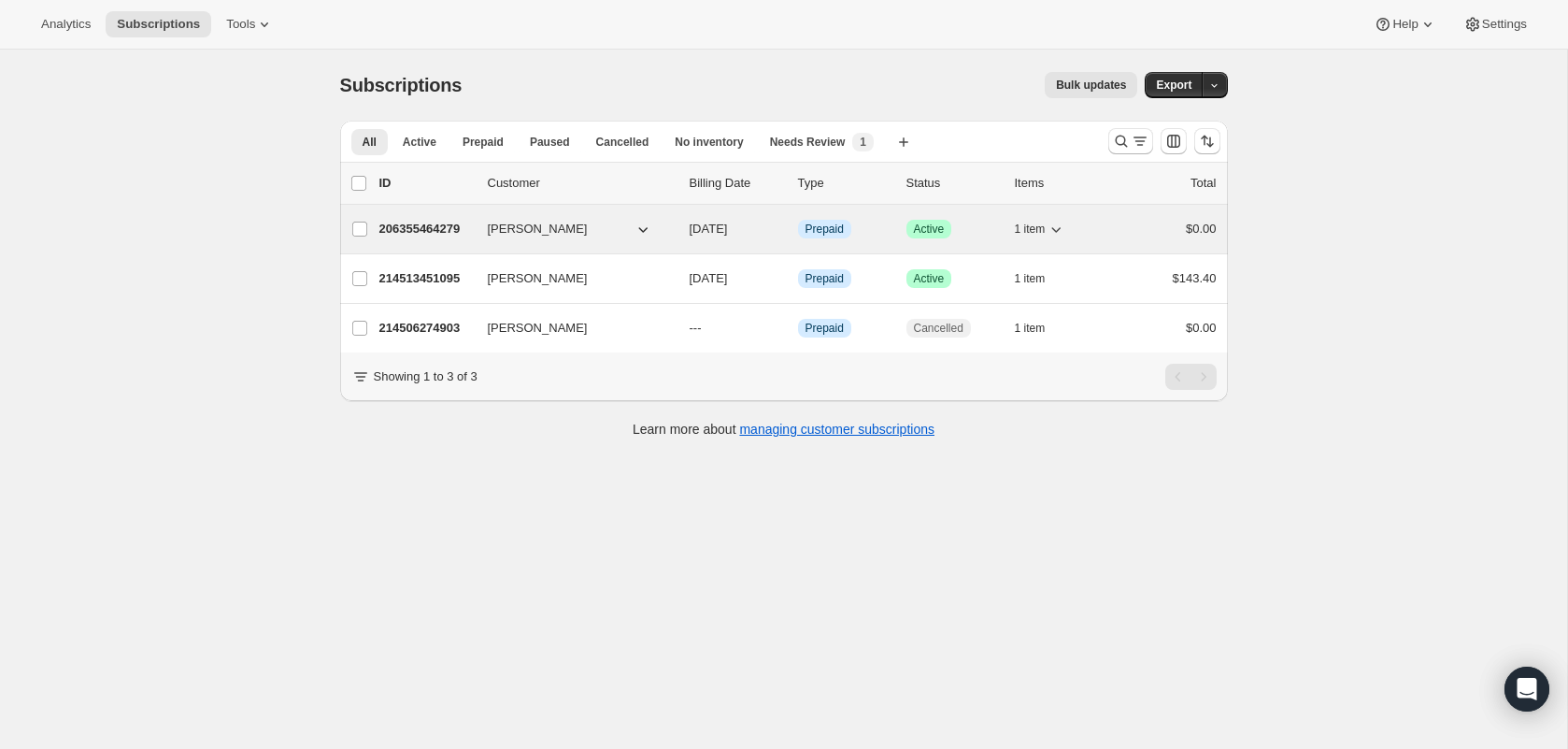
click at [551, 223] on span "[PERSON_NAME]" at bounding box center [538, 229] width 100 height 19
click at [575, 228] on span "[PERSON_NAME]" at bounding box center [538, 229] width 100 height 19
click at [558, 228] on span "[PERSON_NAME]" at bounding box center [538, 229] width 100 height 19
click at [488, 229] on span "[PERSON_NAME]" at bounding box center [538, 229] width 100 height 19
click at [441, 226] on p "206355464279" at bounding box center [426, 229] width 94 height 19
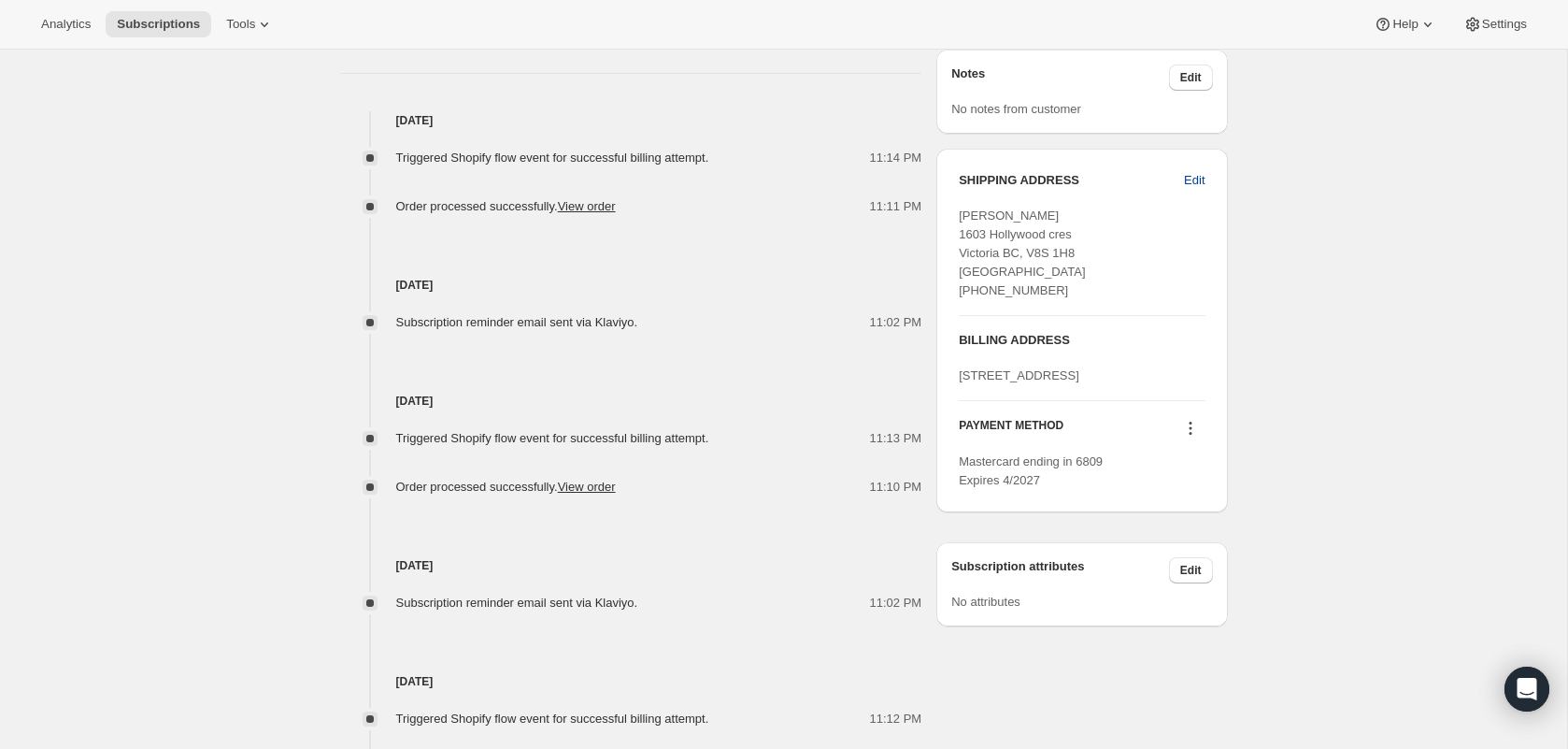
scroll to position [766, 0]
click at [1198, 186] on span "Edit" at bounding box center [1194, 178] width 21 height 19
select select "[GEOGRAPHIC_DATA]"
select select "BC"
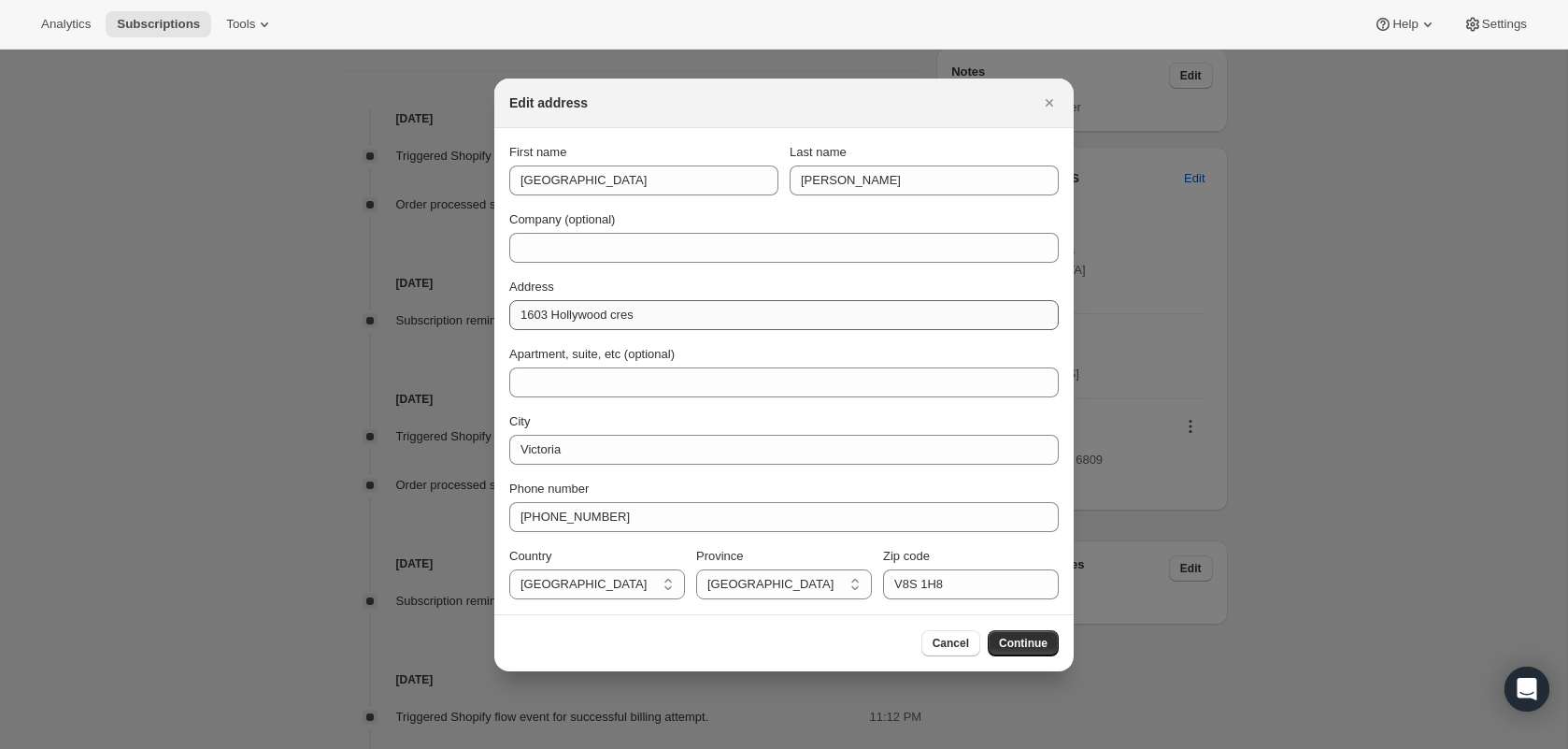
click at [771, 300] on div "Address 1603 Hollywood cres" at bounding box center [784, 304] width 550 height 52
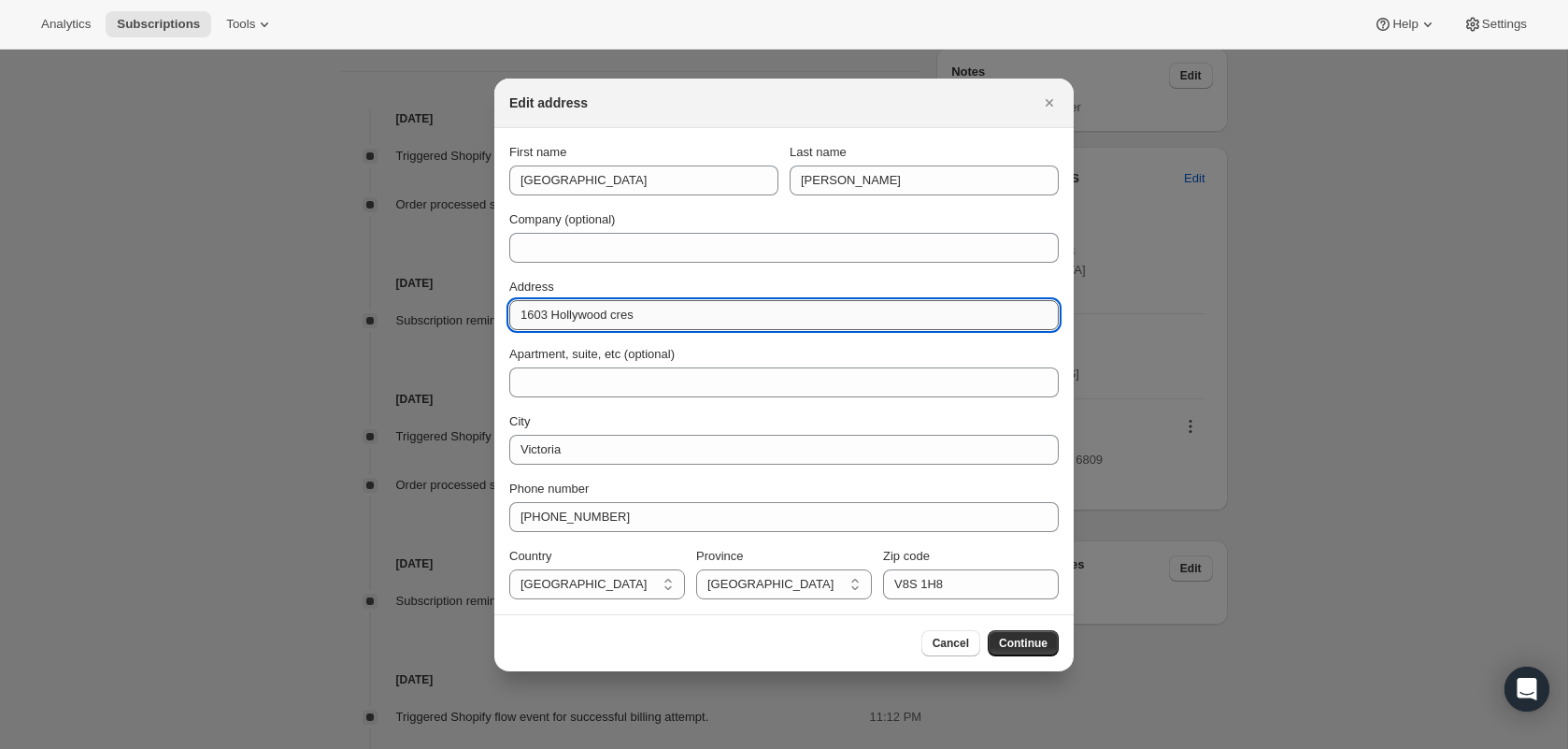
click at [763, 311] on input "1603 Hollywood cres" at bounding box center [784, 316] width 550 height 30
paste input "[STREET_ADDRESS][US_STATE]"
drag, startPoint x: 823, startPoint y: 326, endPoint x: 646, endPoint y: 321, distance: 177.1
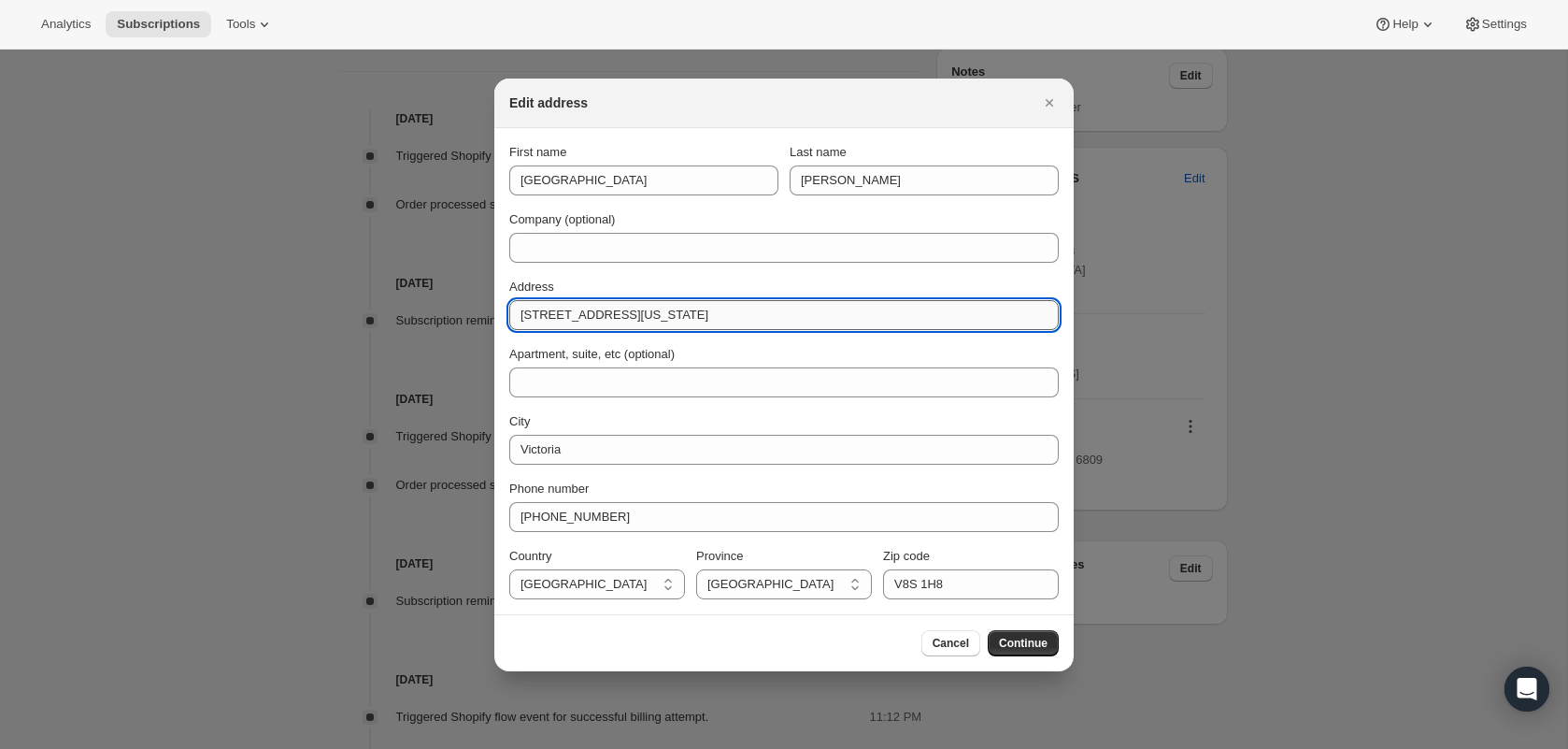
click at [646, 321] on input "[STREET_ADDRESS][US_STATE]" at bounding box center [784, 316] width 550 height 30
type input "[STREET_ADDRESS]"
click at [676, 481] on div "Phone number" at bounding box center [784, 488] width 550 height 19
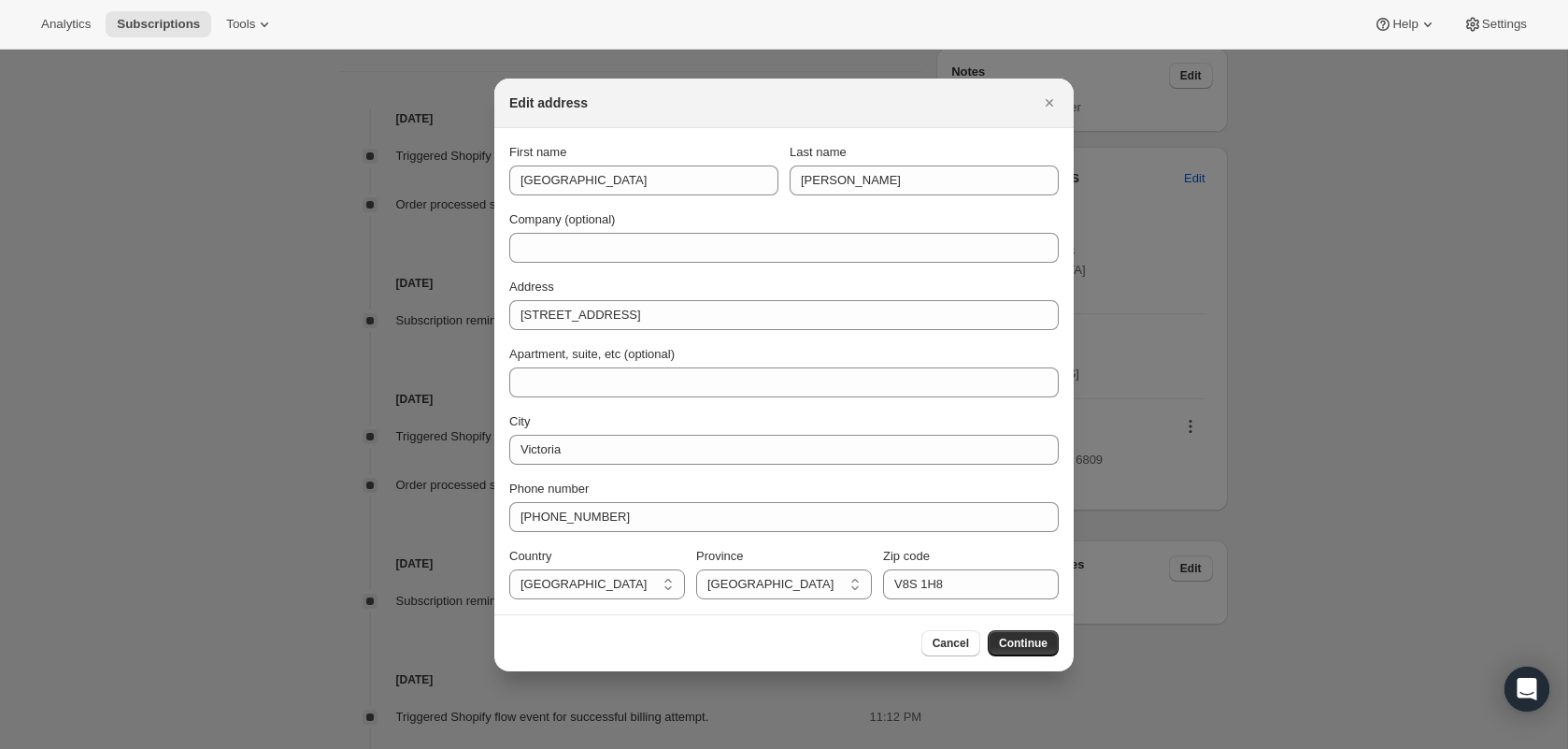
click at [667, 463] on div "First name [GEOGRAPHIC_DATA] Last name [PERSON_NAME] Company (optional) Address…" at bounding box center [784, 371] width 550 height 456
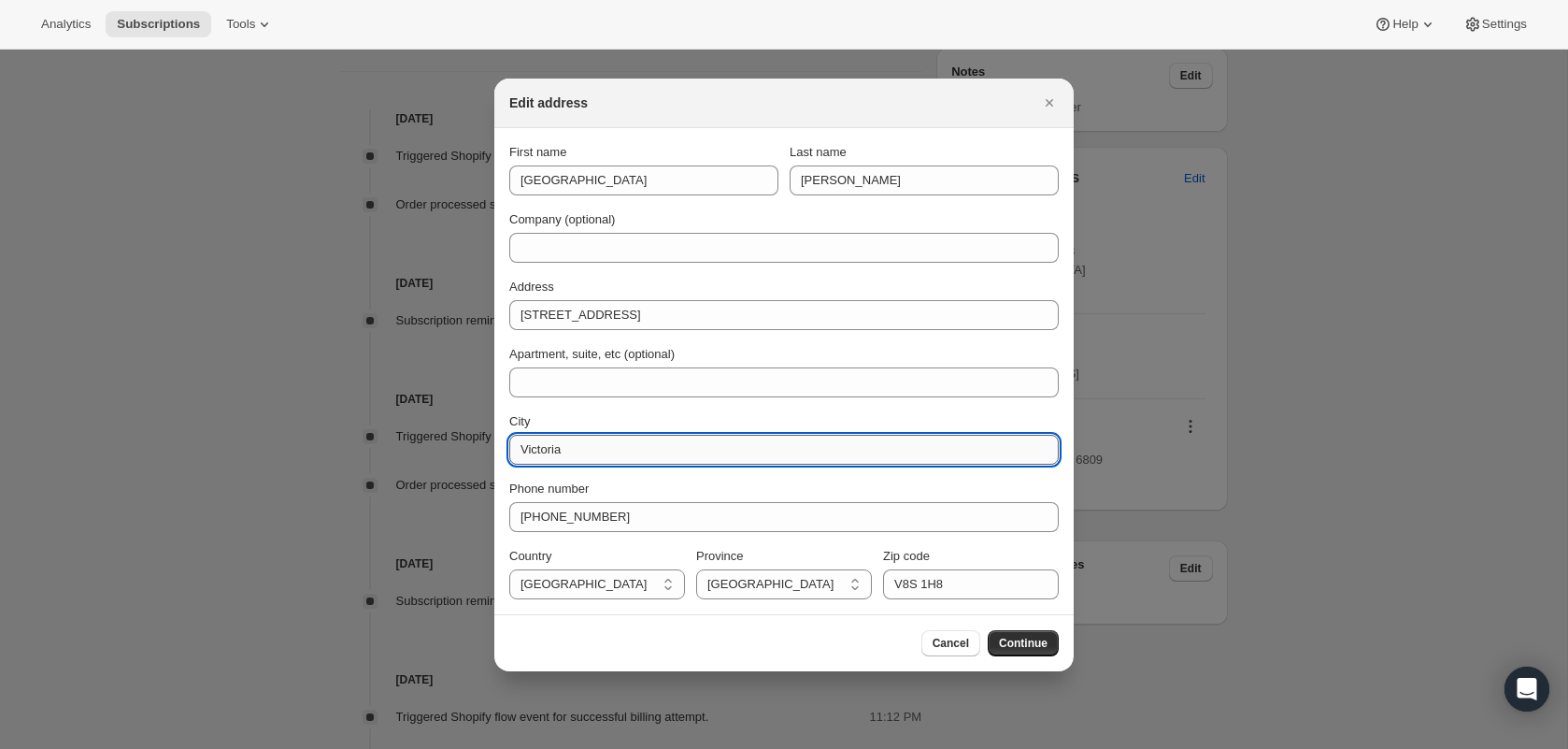
click at [663, 455] on input "Victoria" at bounding box center [784, 449] width 550 height 30
paste input "[US_STATE][GEOGRAPHIC_DATA]"
drag, startPoint x: 590, startPoint y: 449, endPoint x: 695, endPoint y: 457, distance: 105.3
click at [695, 457] on input "[US_STATE][GEOGRAPHIC_DATA]" at bounding box center [784, 449] width 550 height 30
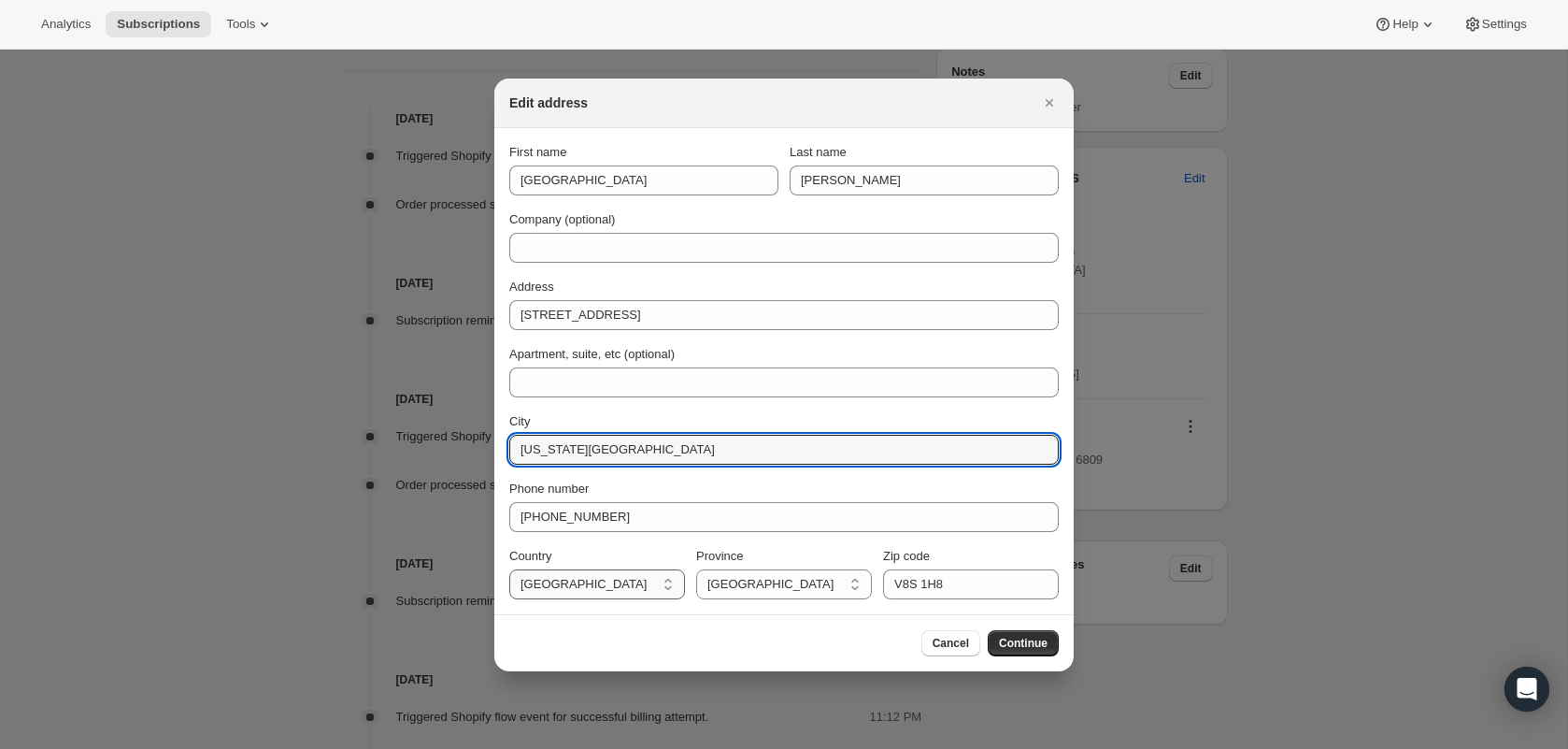
type input "[US_STATE][GEOGRAPHIC_DATA]"
click at [620, 584] on select "[GEOGRAPHIC_DATA] [GEOGRAPHIC_DATA] [GEOGRAPHIC_DATA] [GEOGRAPHIC_DATA] [GEOGRA…" at bounding box center [597, 584] width 176 height 30
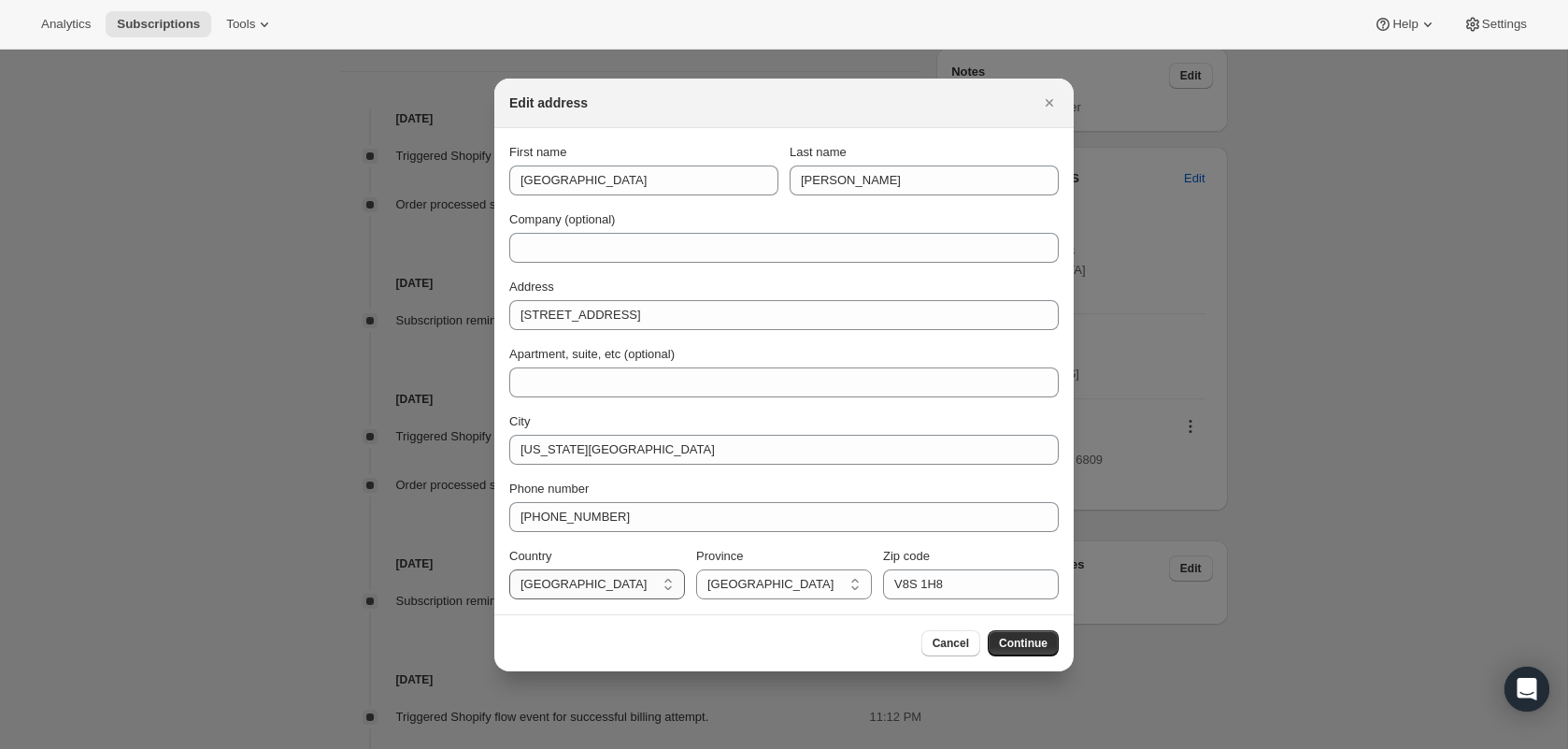
select select "[GEOGRAPHIC_DATA]"
click at [764, 586] on select "[US_STATE] [US_STATE] [US_STATE] [US_STATE] [US_STATE] Armed Forces Americas Ar…" at bounding box center [784, 584] width 176 height 30
select select "CA"
click at [985, 577] on input "V8S 1H8" at bounding box center [971, 584] width 176 height 30
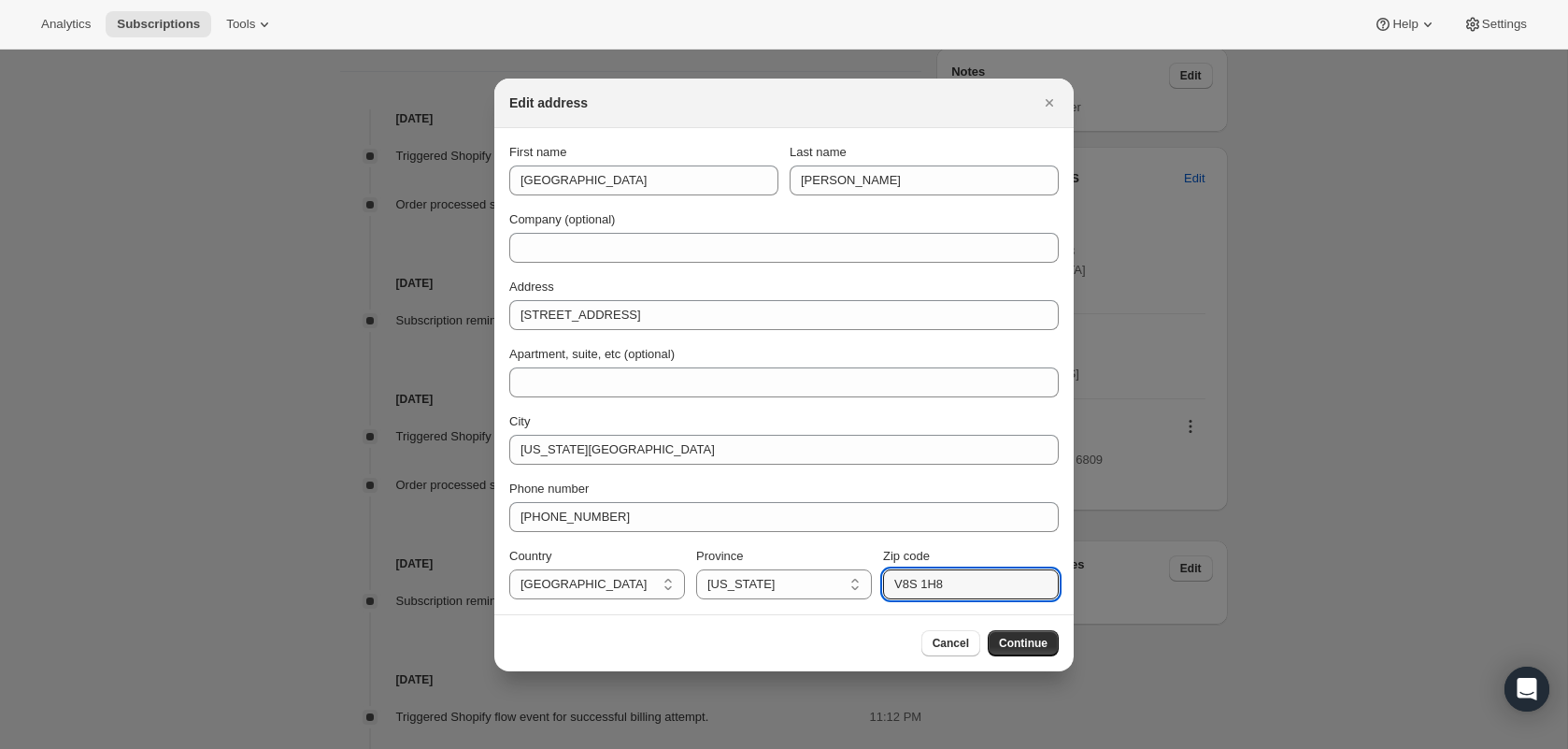
click at [986, 565] on div "Zip code V8S 1H8" at bounding box center [971, 573] width 176 height 52
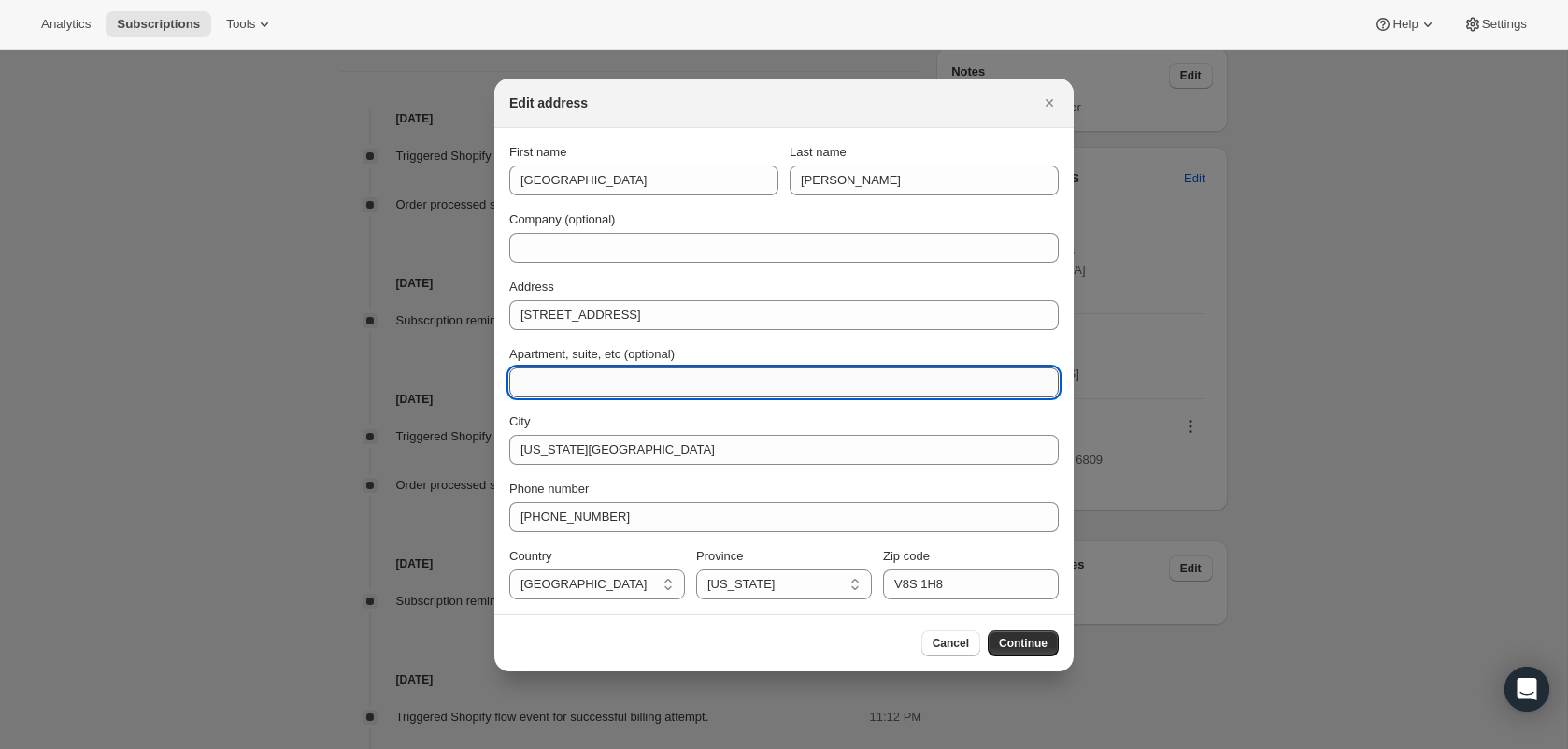
click at [829, 395] on input "Apartment, suite, etc (optional)" at bounding box center [784, 382] width 550 height 30
click at [829, 377] on input "Apartment, suite, etc (optional)" at bounding box center [784, 382] width 550 height 30
paste input "CA 95959"
drag, startPoint x: 598, startPoint y: 382, endPoint x: 547, endPoint y: 380, distance: 51.0
click at [547, 380] on input "CA 95959" at bounding box center [784, 382] width 550 height 30
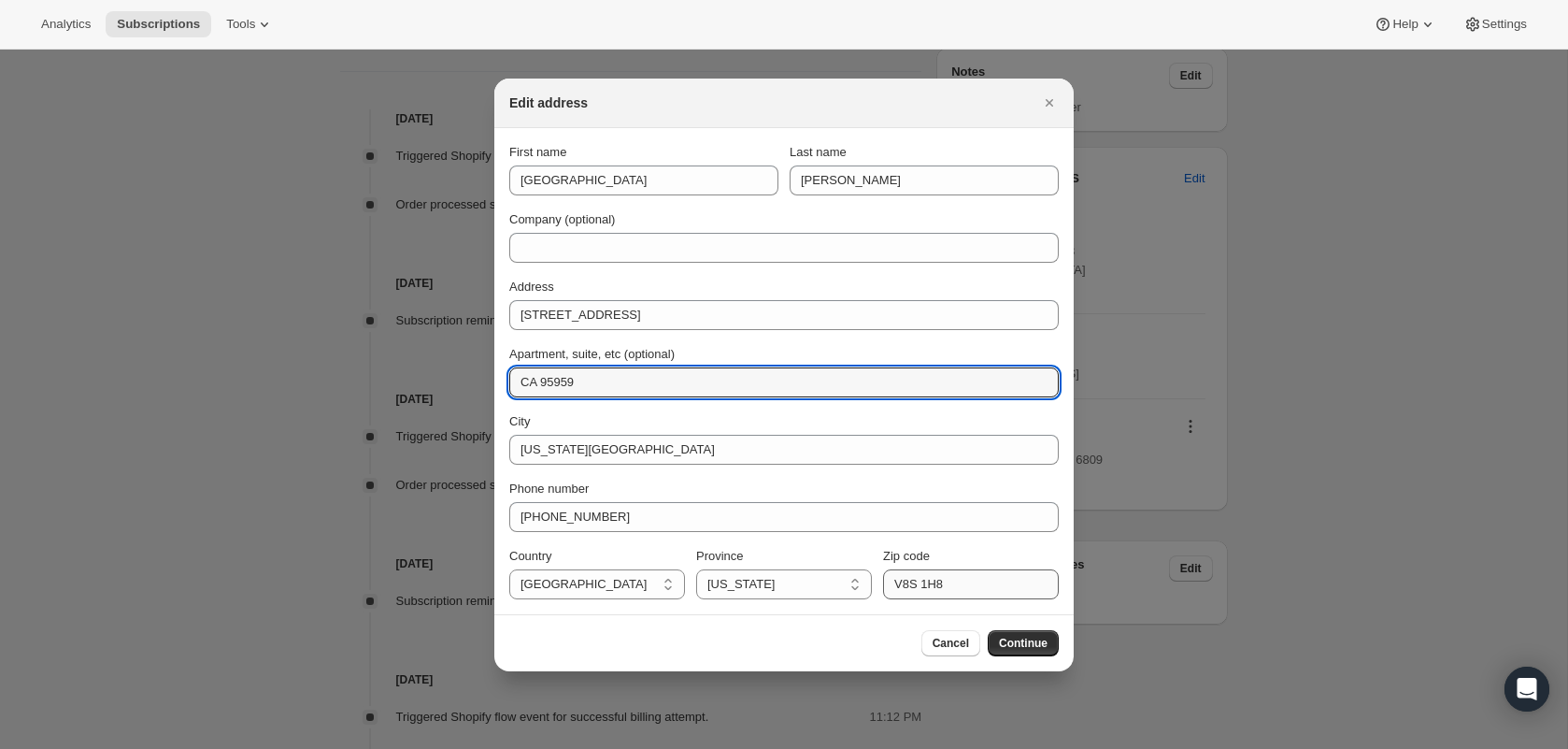
type input "CA 95959"
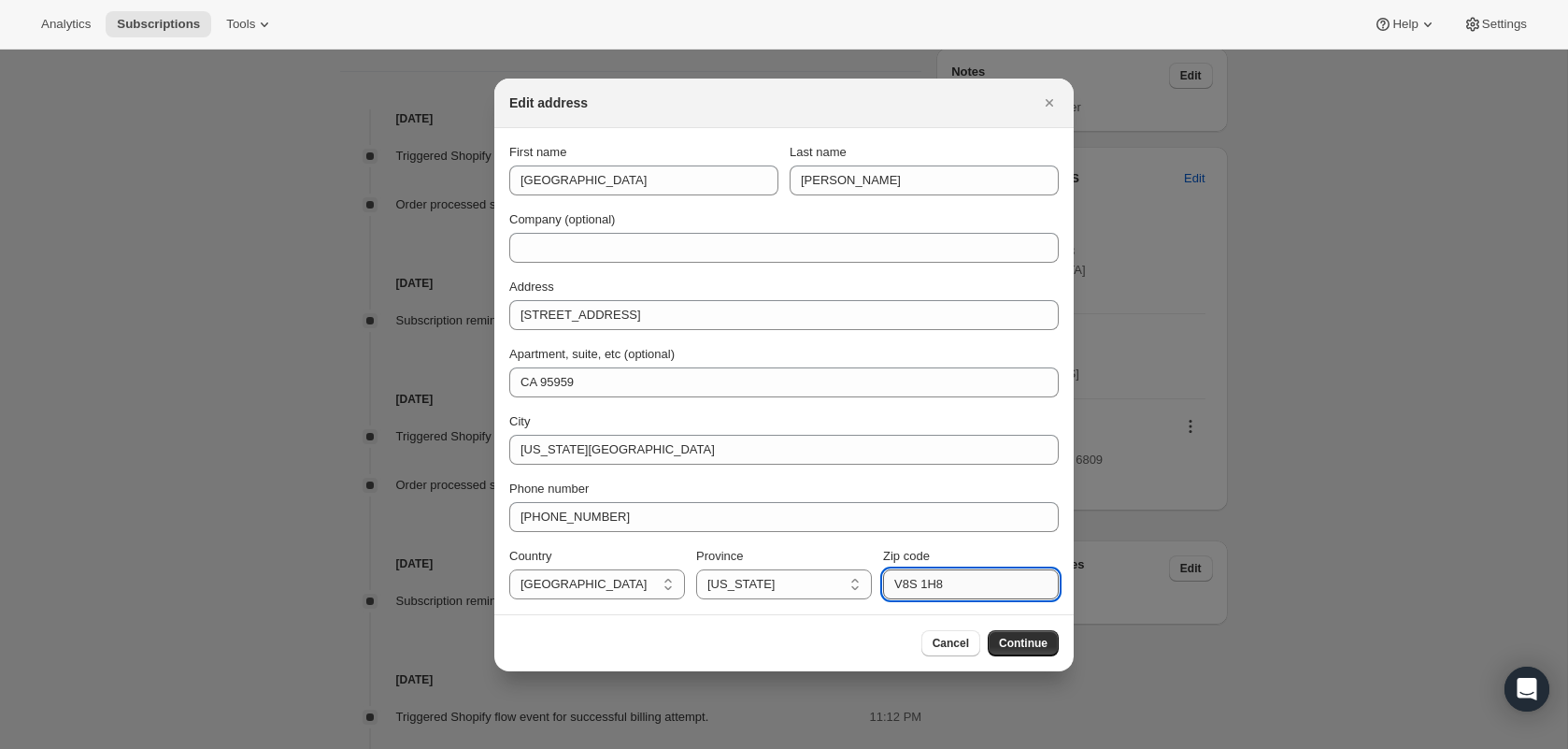
click at [923, 591] on input "V8S 1H8" at bounding box center [971, 584] width 176 height 30
paste input "95959"
type input "95959"
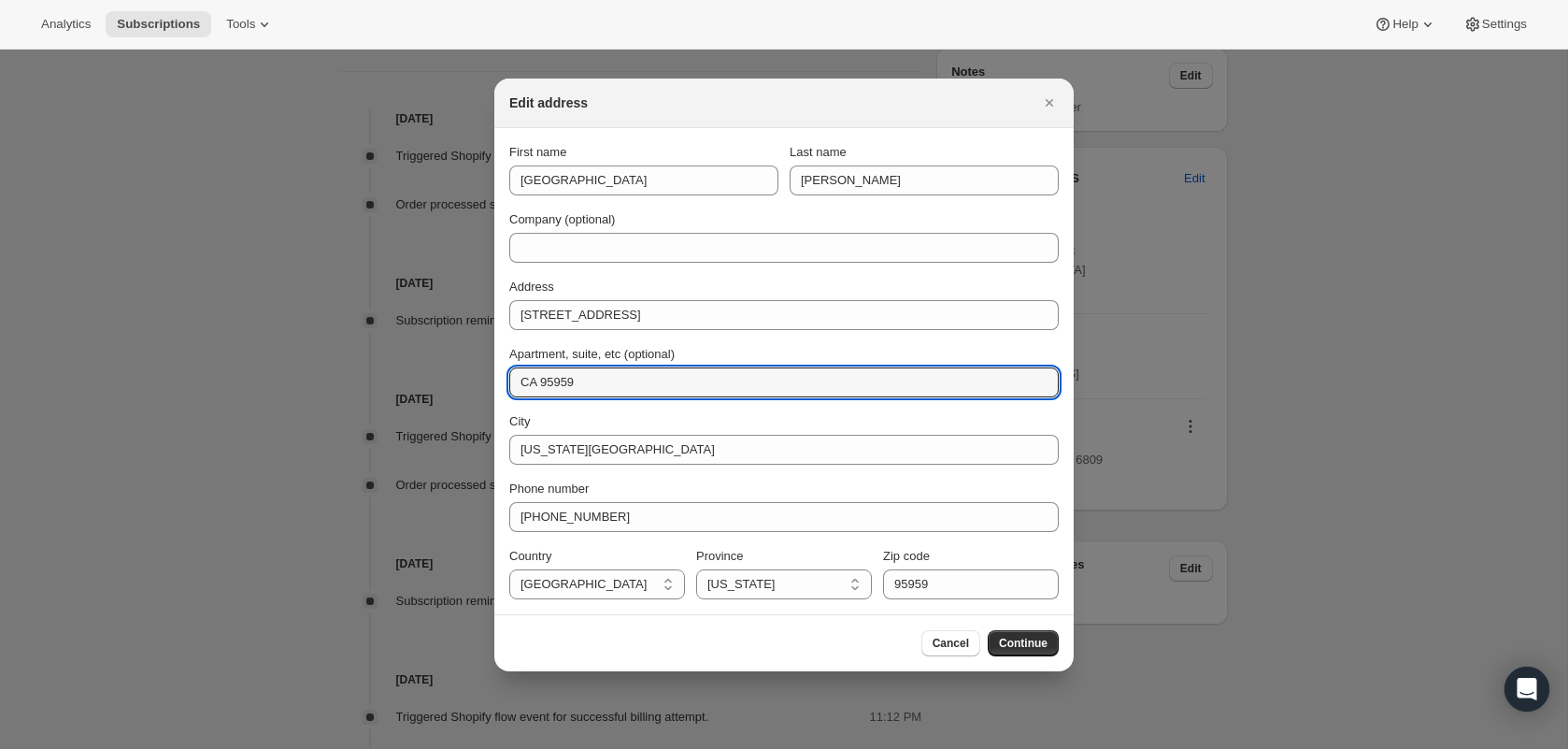
drag, startPoint x: 598, startPoint y: 376, endPoint x: 415, endPoint y: 365, distance: 183.3
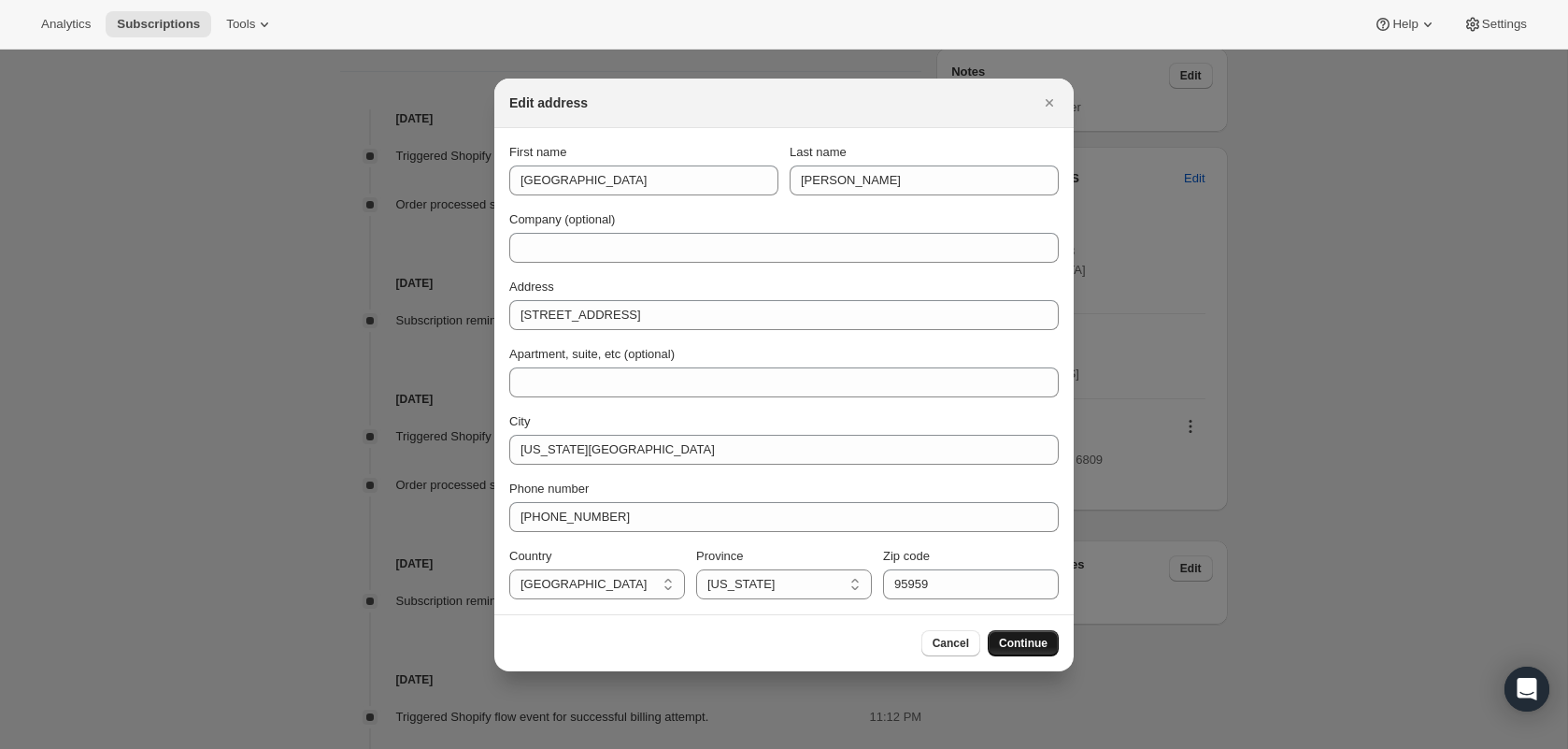
click at [1026, 650] on button "Continue" at bounding box center [1023, 643] width 71 height 26
click at [1044, 641] on span "Continue" at bounding box center [1023, 643] width 49 height 15
click at [1039, 639] on span "Continue" at bounding box center [1023, 643] width 49 height 15
click at [1049, 97] on icon "Close" at bounding box center [1049, 103] width 19 height 19
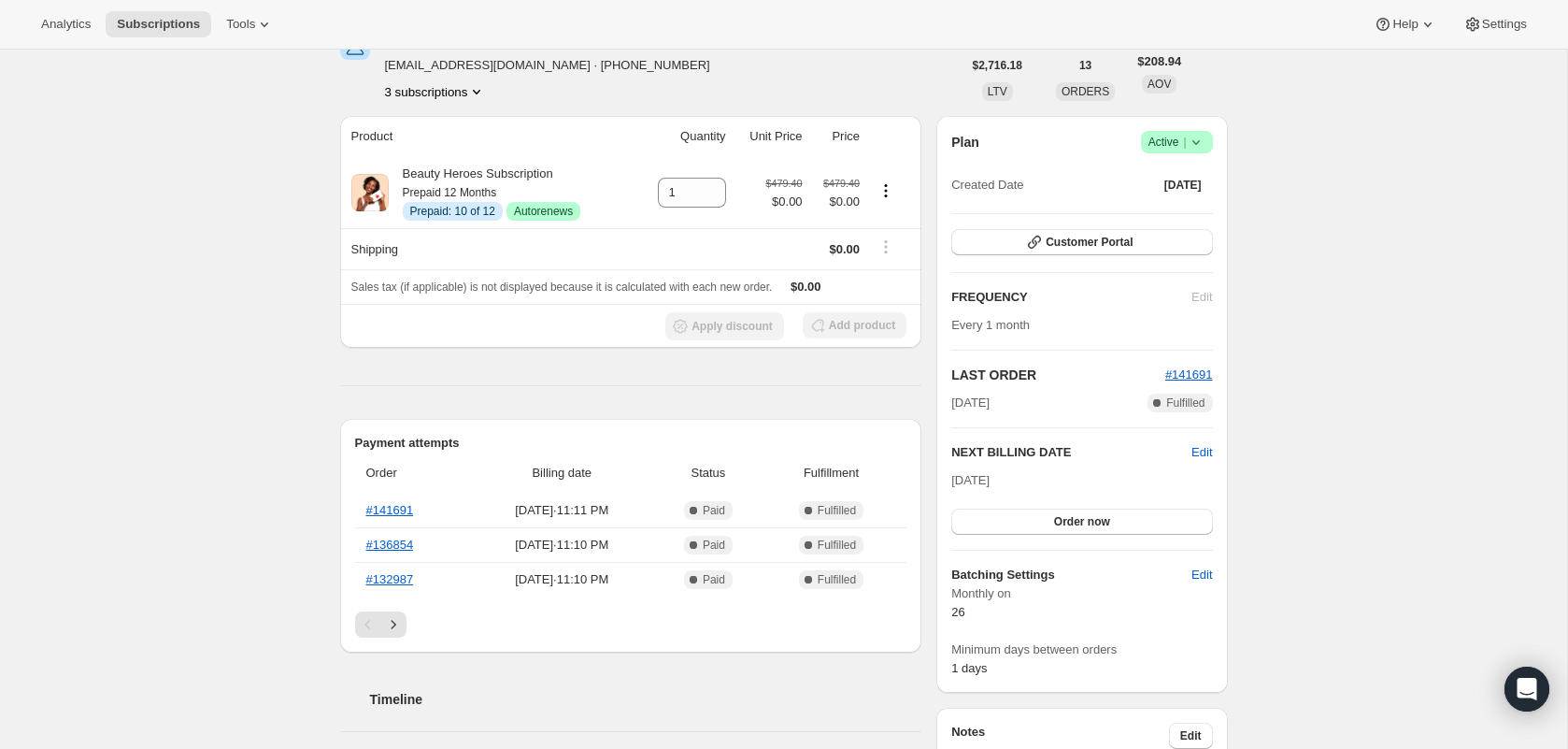
scroll to position [0, 0]
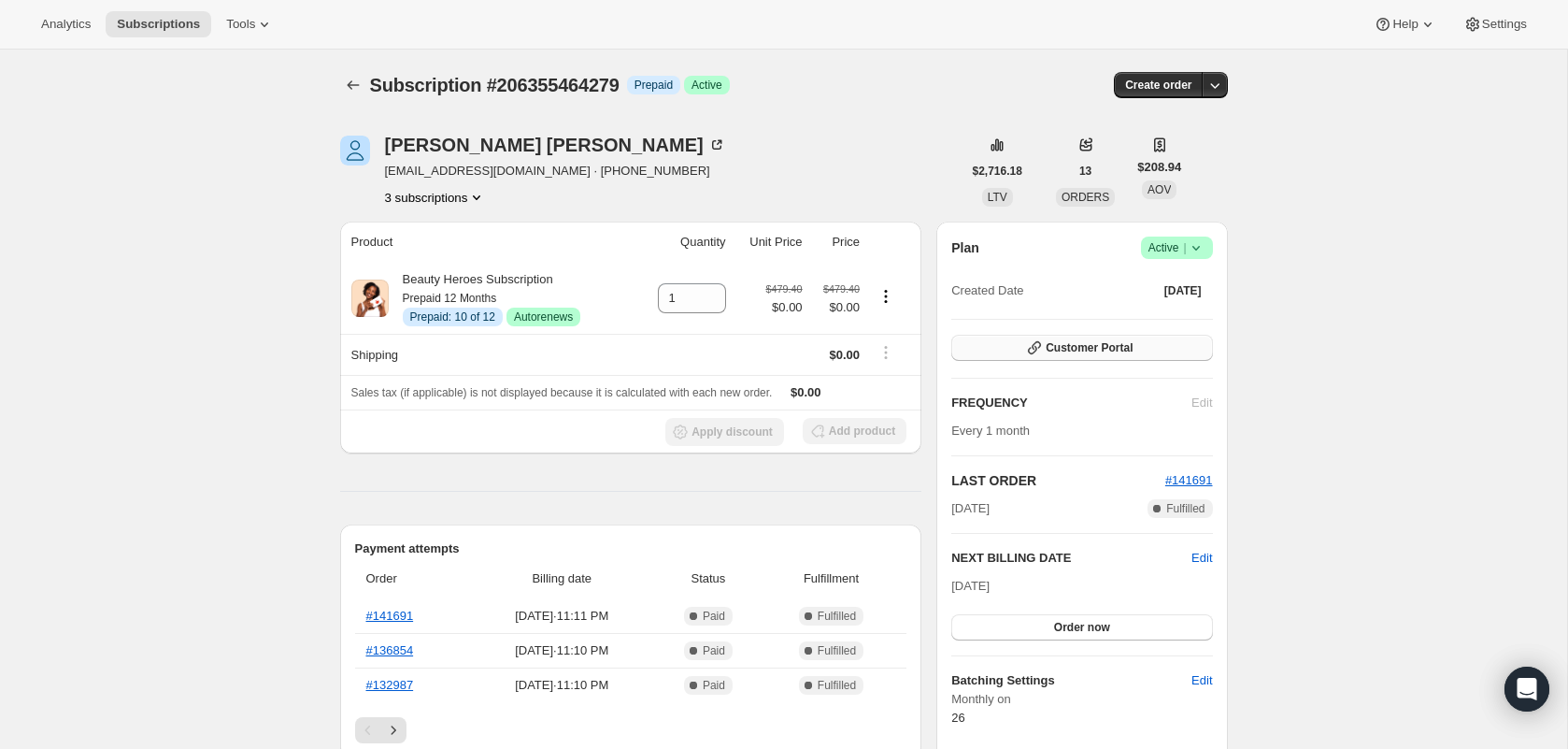
click at [1062, 353] on span "Customer Portal" at bounding box center [1089, 348] width 87 height 15
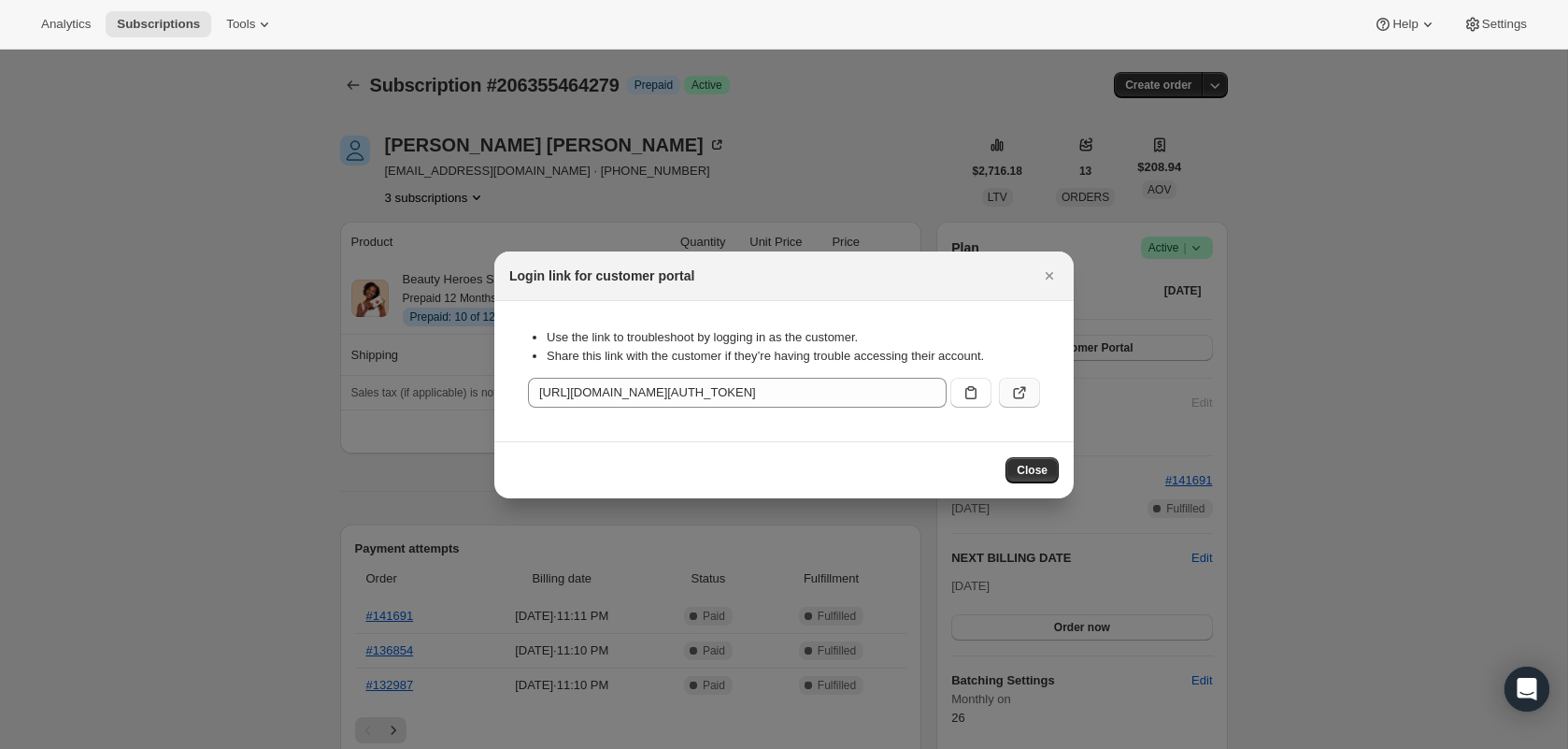
click at [1023, 388] on icon ":r1e1:" at bounding box center [1022, 389] width 7 height 7
click at [1025, 460] on button "Close" at bounding box center [1032, 470] width 53 height 26
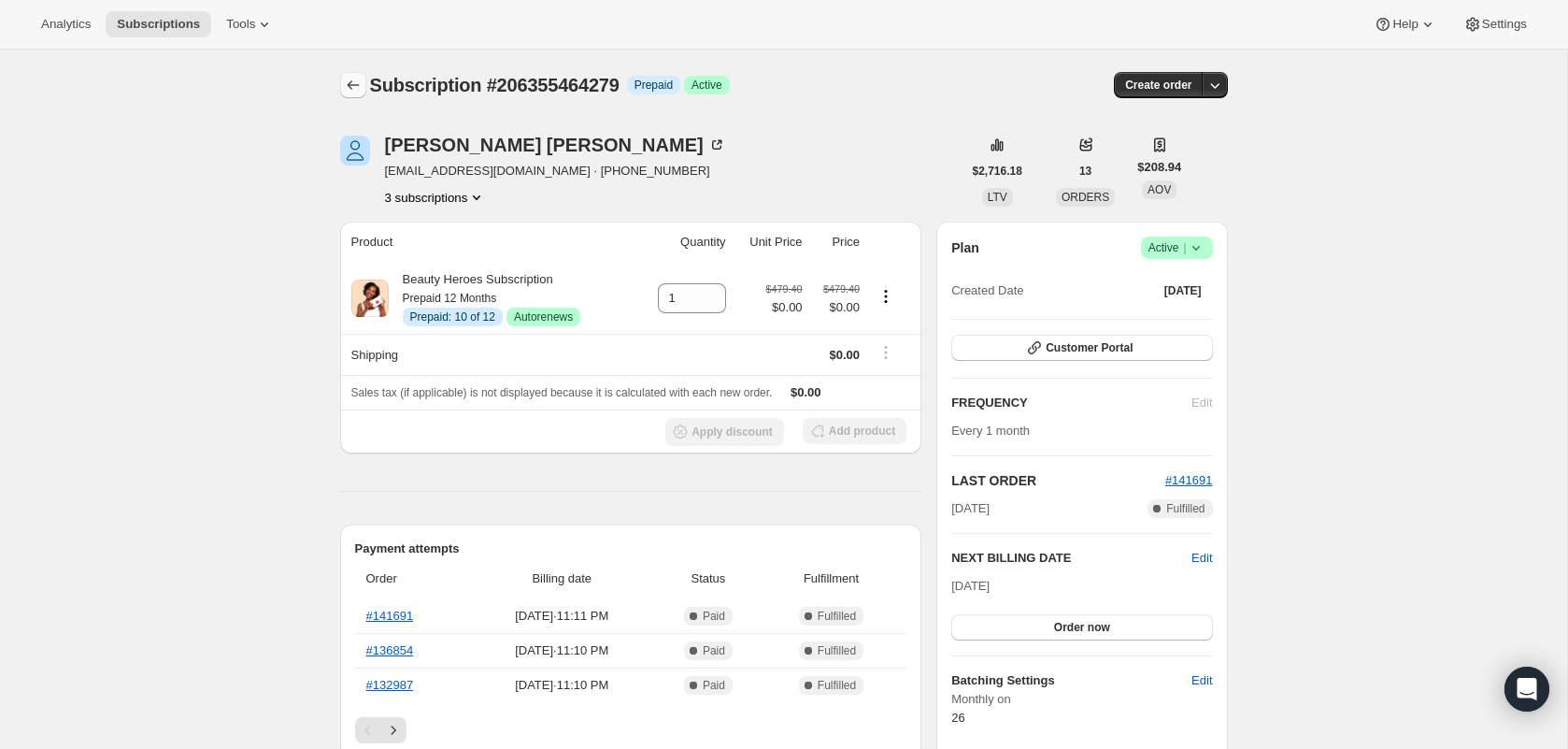
click at [345, 82] on icon "Subscriptions" at bounding box center [353, 85] width 19 height 19
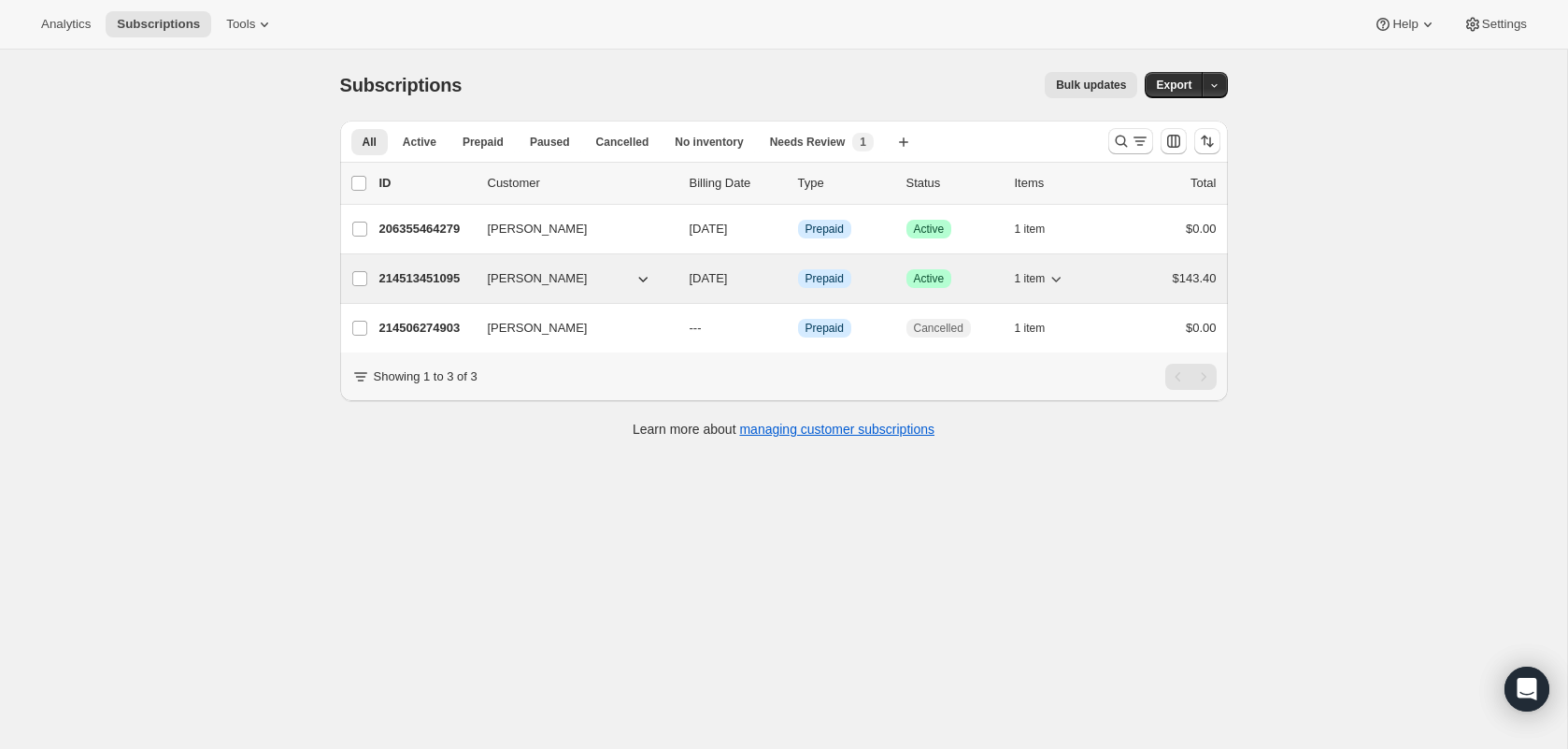
click at [417, 285] on p "214513451095" at bounding box center [426, 279] width 94 height 19
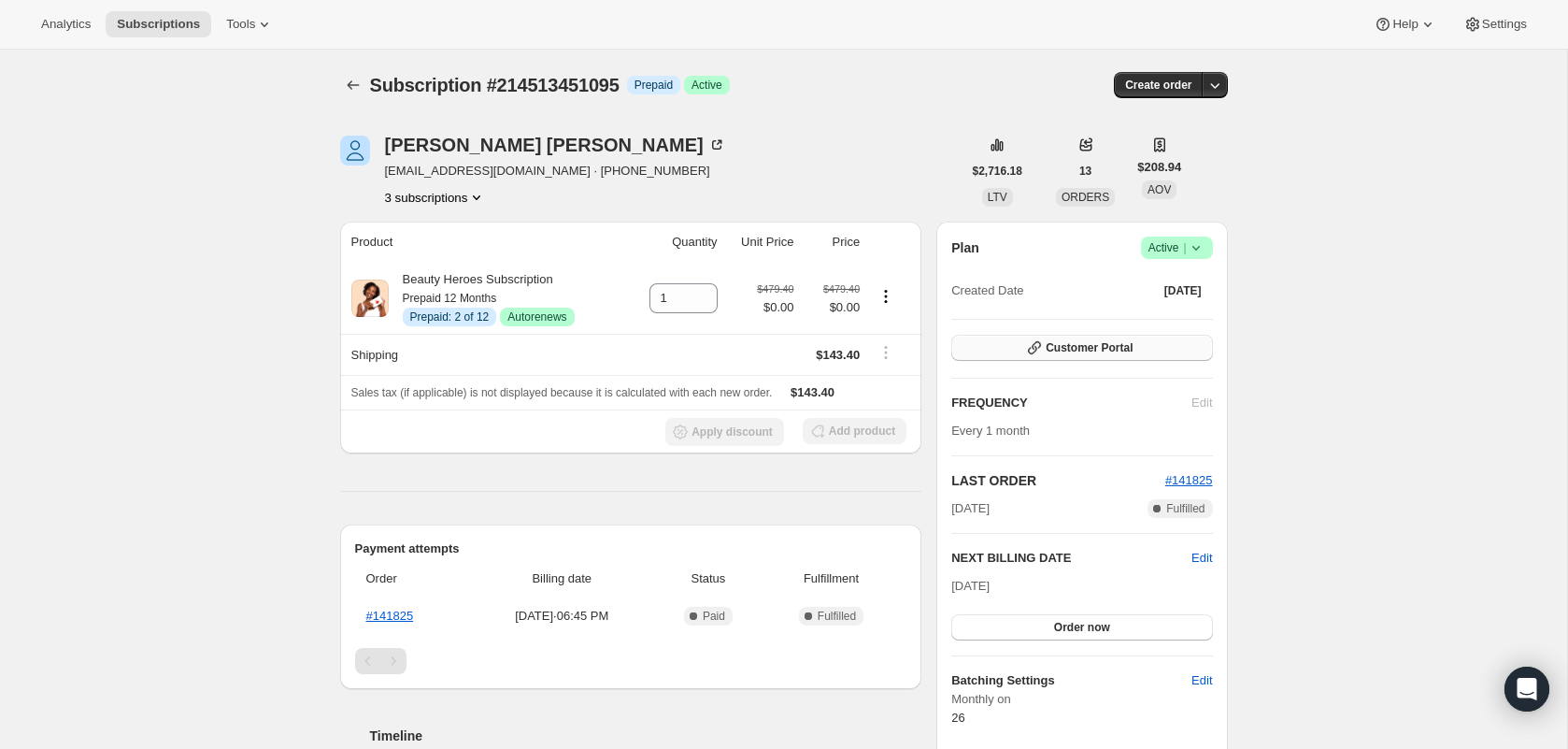
click at [1073, 349] on span "Customer Portal" at bounding box center [1089, 348] width 87 height 15
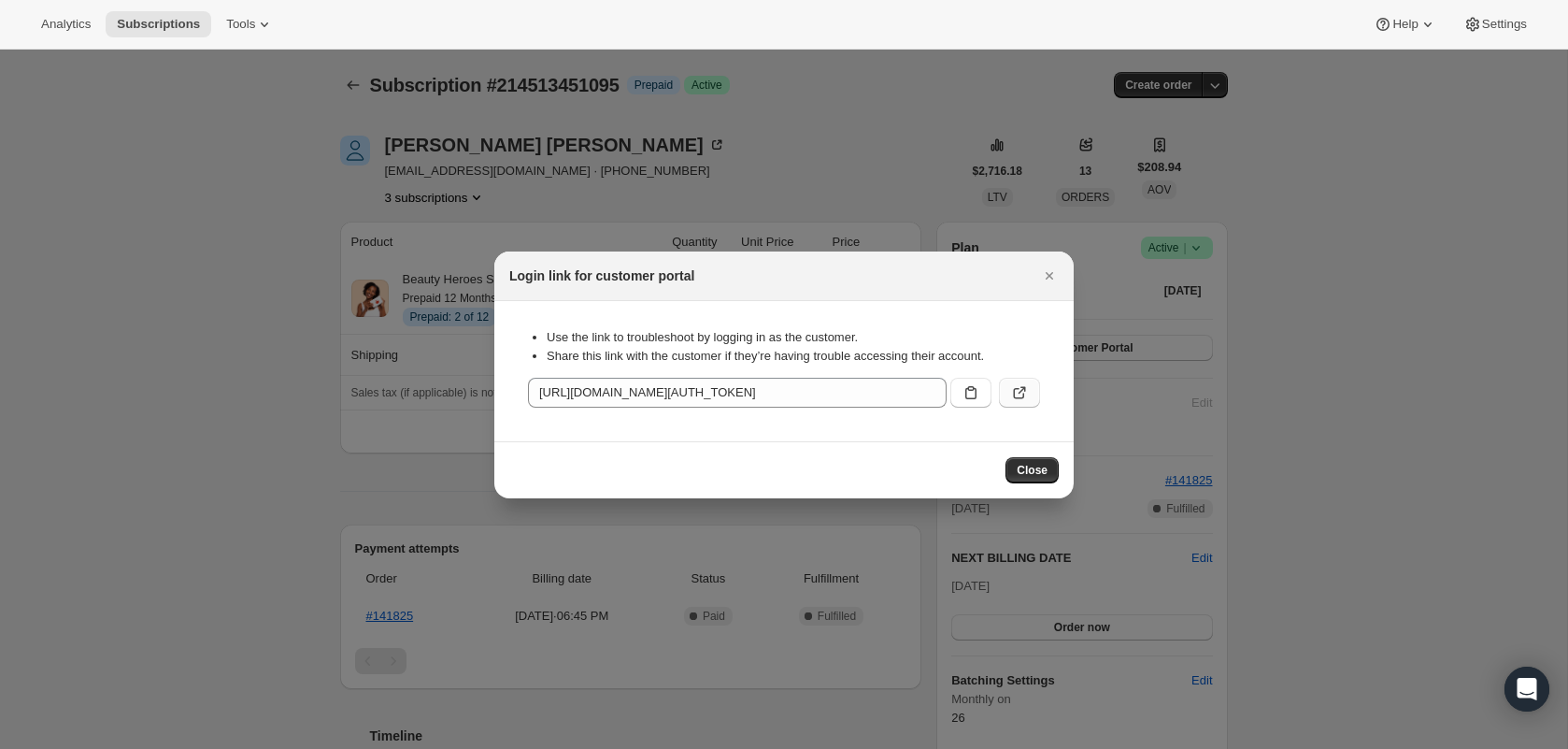
click at [1032, 401] on button ":r1ic:" at bounding box center [1019, 392] width 41 height 30
click at [1042, 271] on icon "Close" at bounding box center [1049, 276] width 19 height 19
